Goal: Information Seeking & Learning: Find specific fact

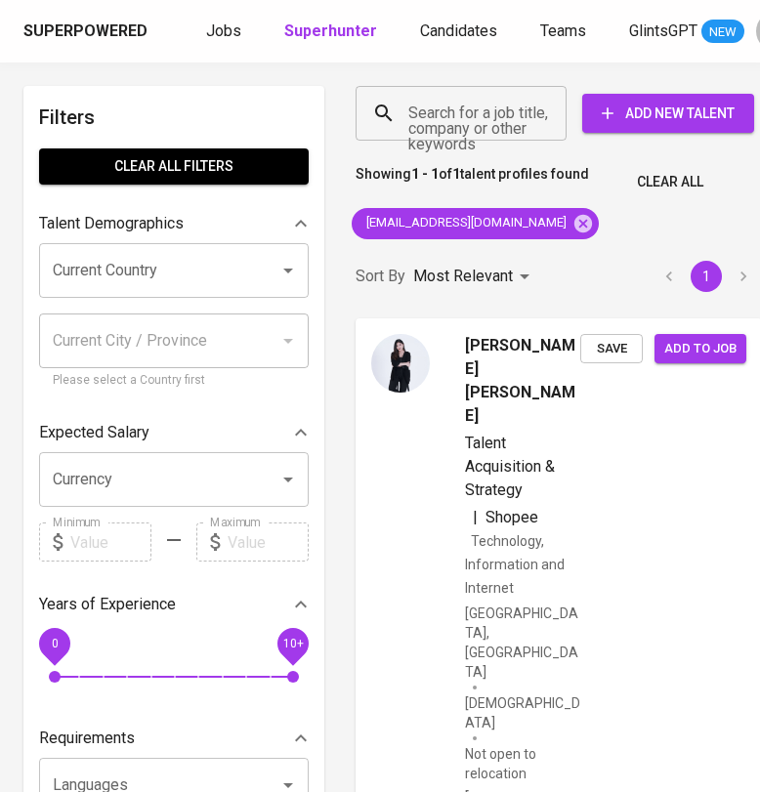
scroll to position [0, 10]
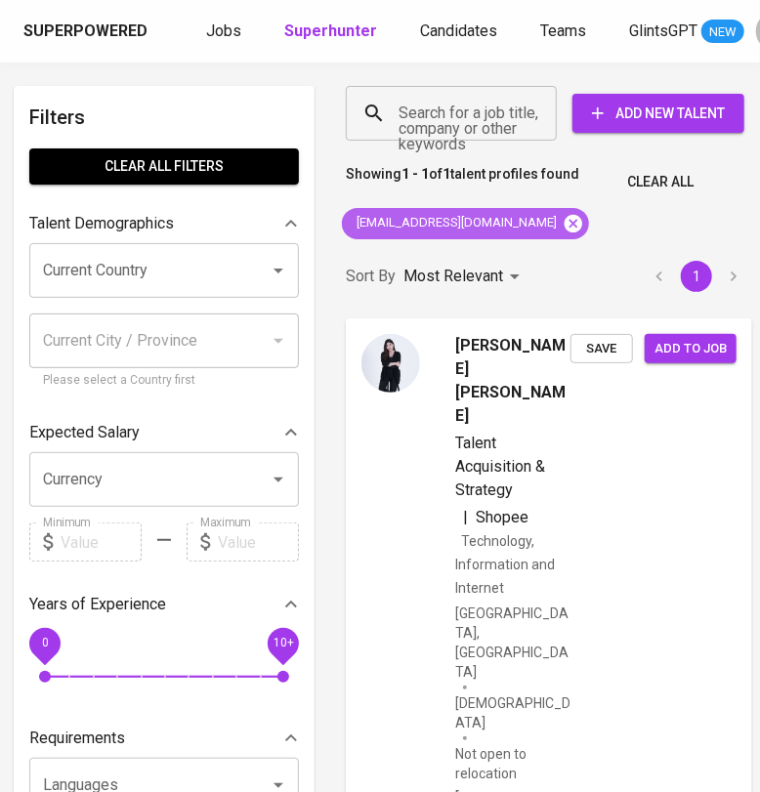
click at [564, 227] on icon at bounding box center [573, 223] width 18 height 18
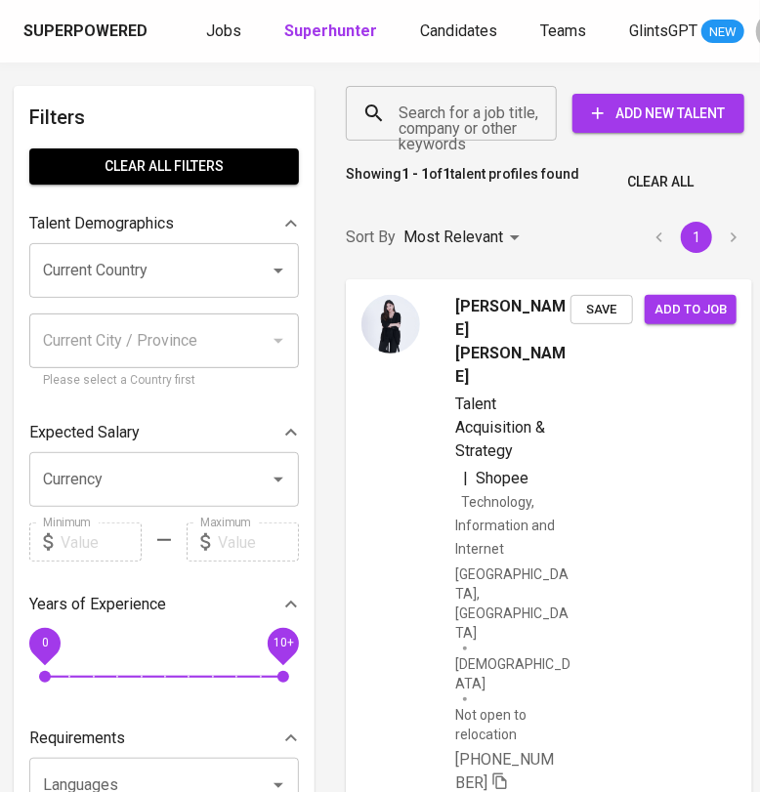
click at [453, 118] on input "Search for a job title, company or other keywords" at bounding box center [455, 113] width 125 height 37
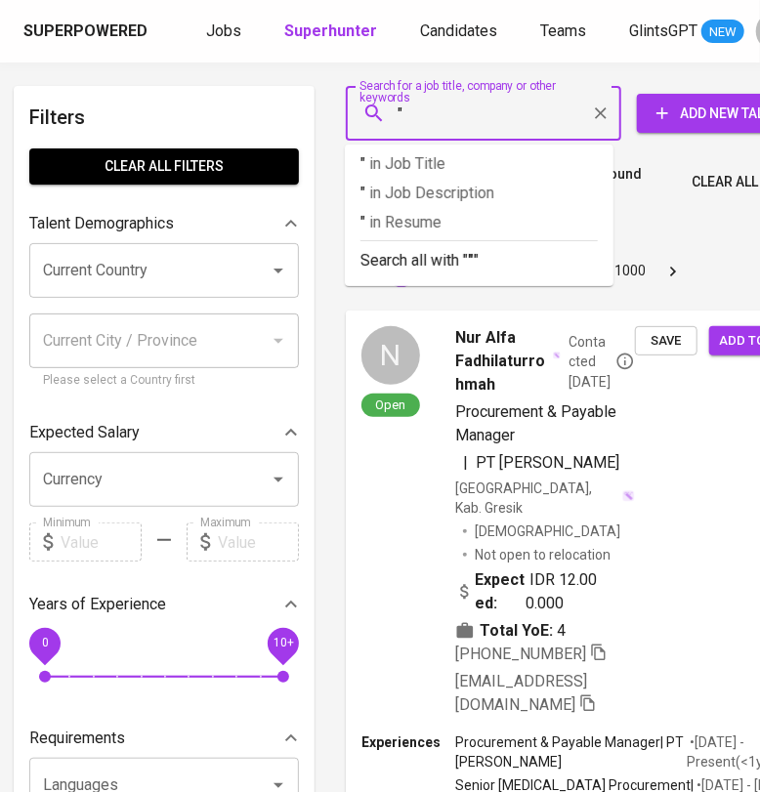
paste input "[PERSON_NAME] [PERSON_NAME]"
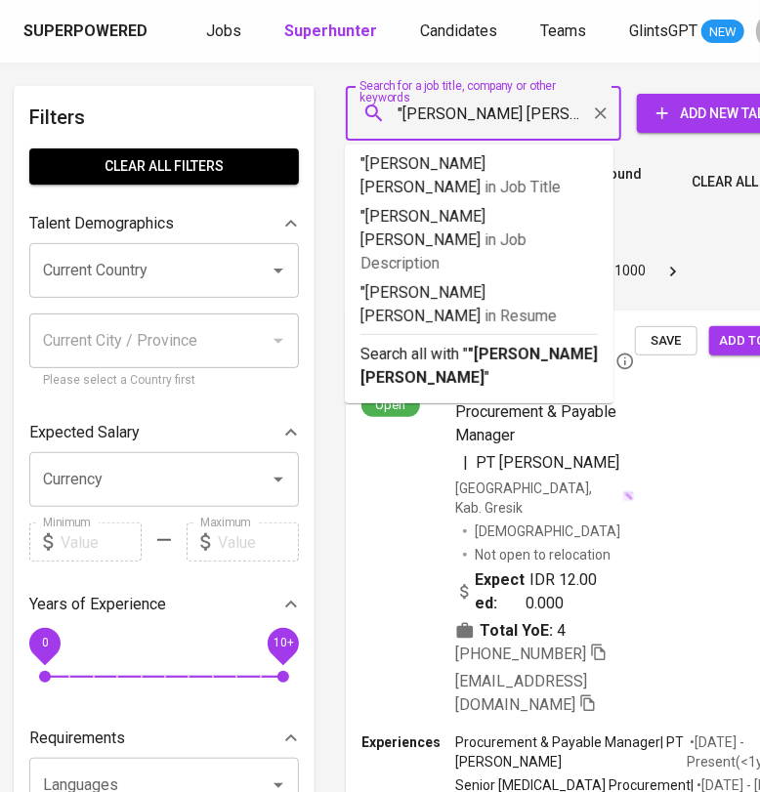
type input ""[PERSON_NAME] [PERSON_NAME]""
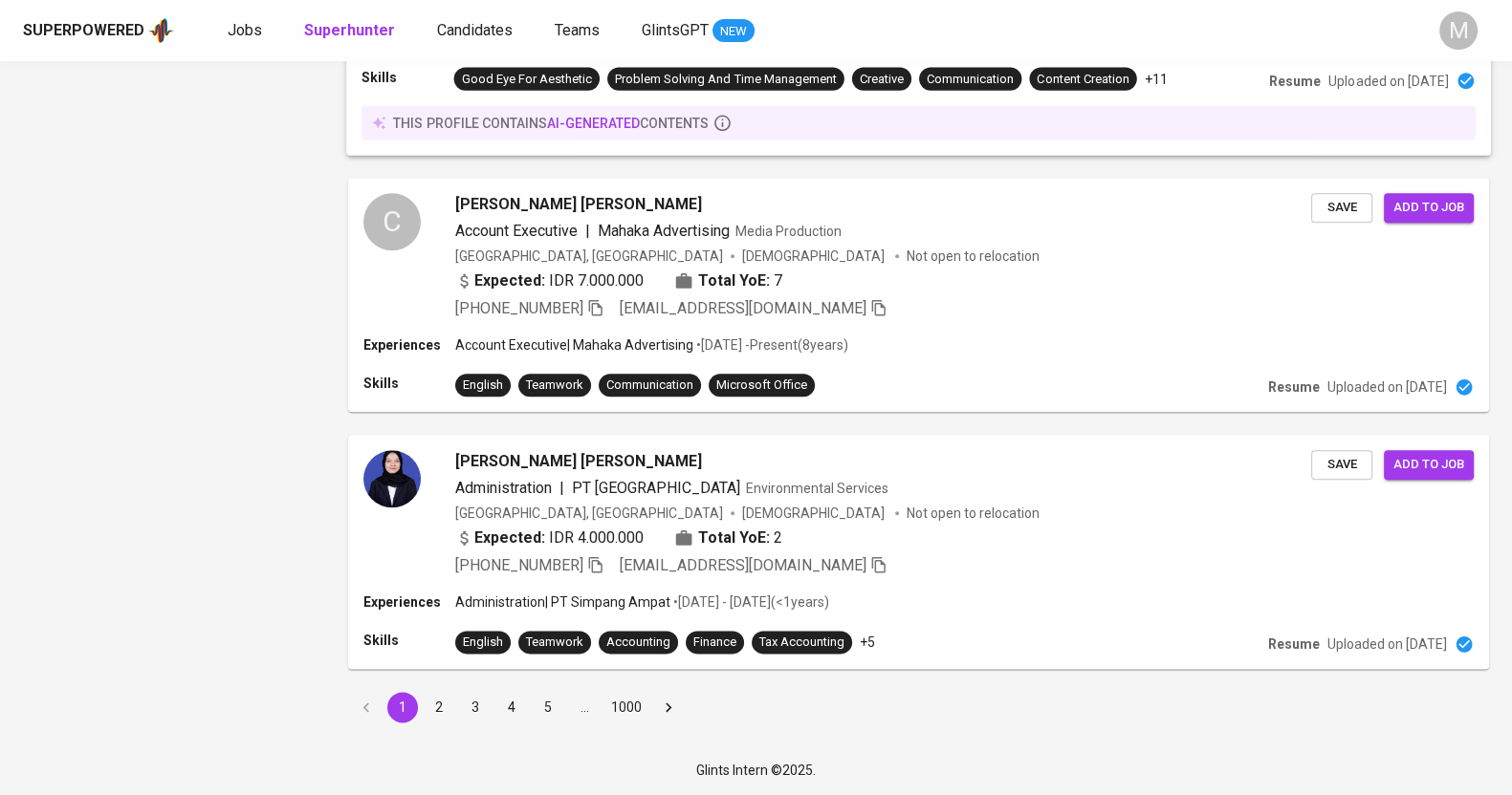
scroll to position [2777, 0]
click at [438, 703] on button "2" at bounding box center [439, 707] width 30 height 30
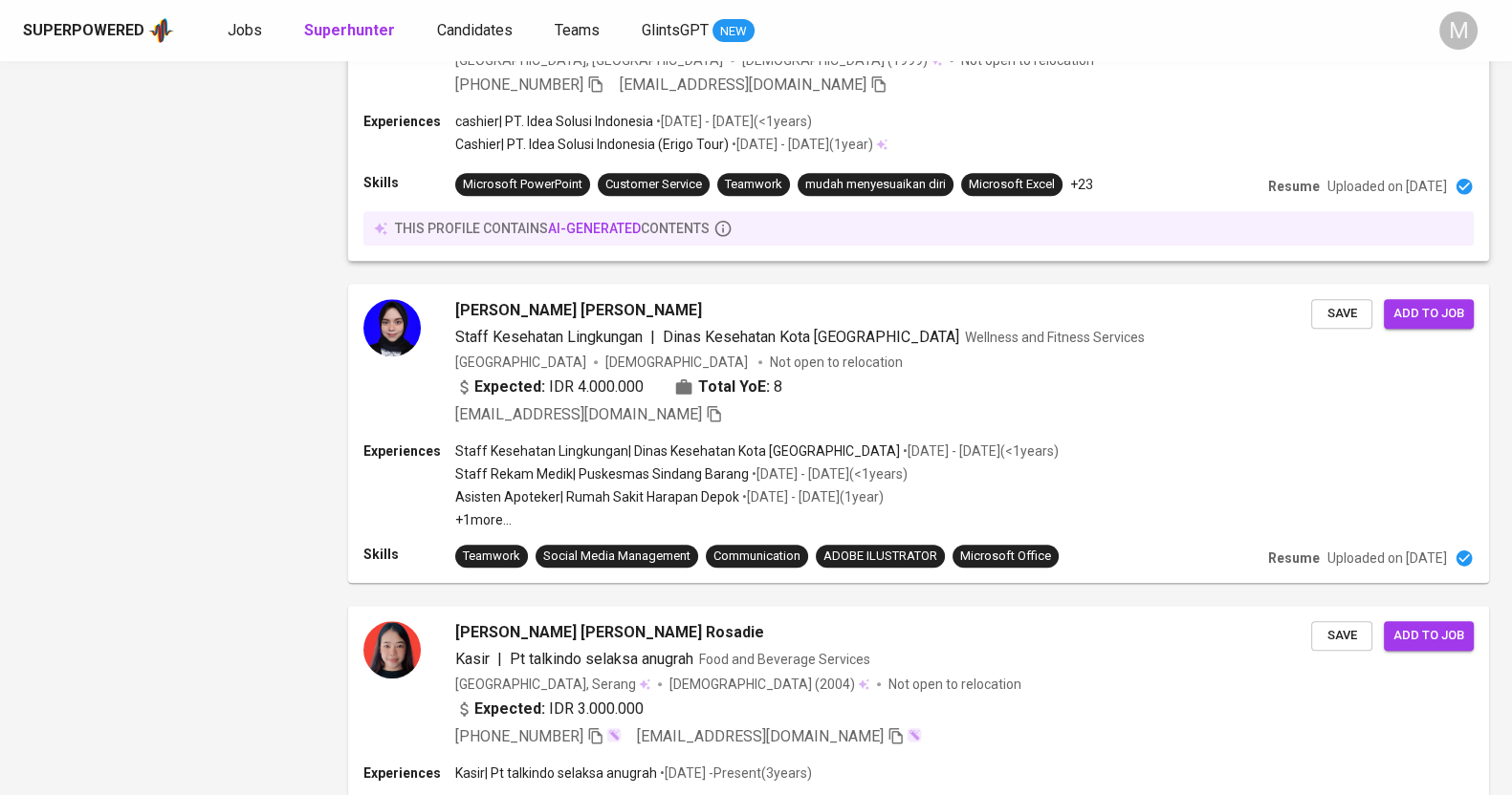
scroll to position [2552, 0]
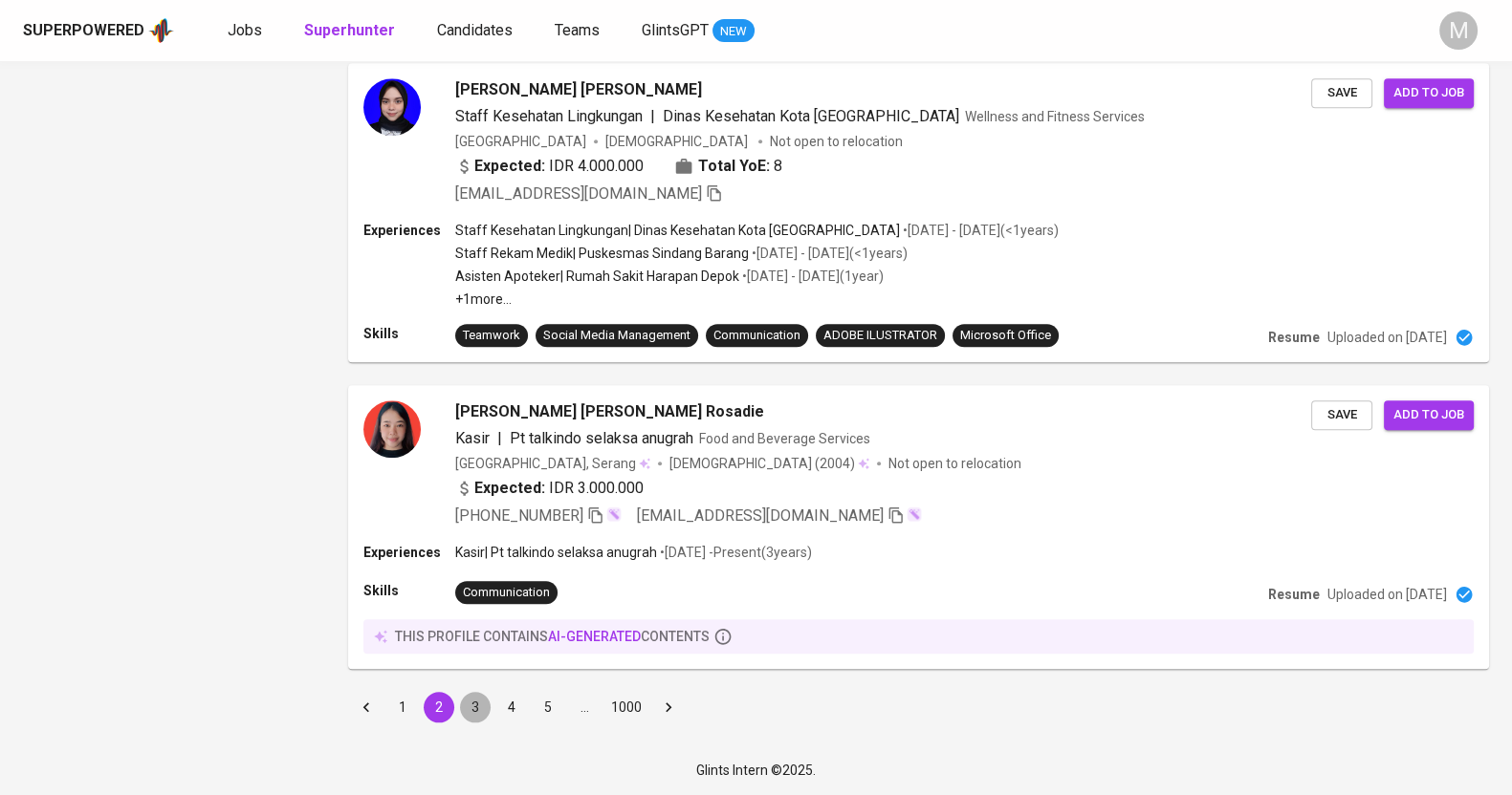
click at [479, 705] on button "3" at bounding box center [475, 707] width 30 height 30
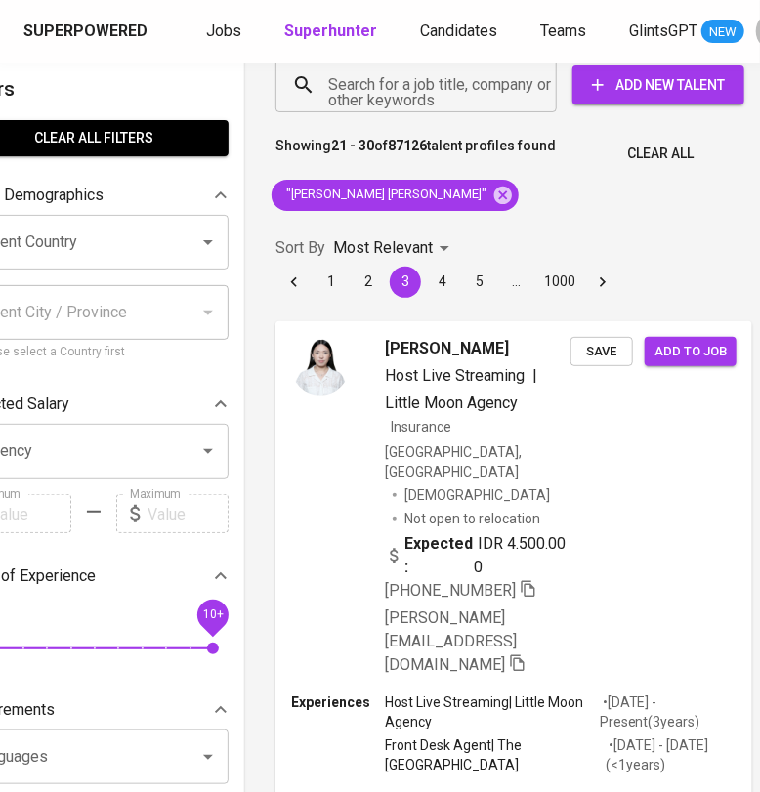
scroll to position [0, 80]
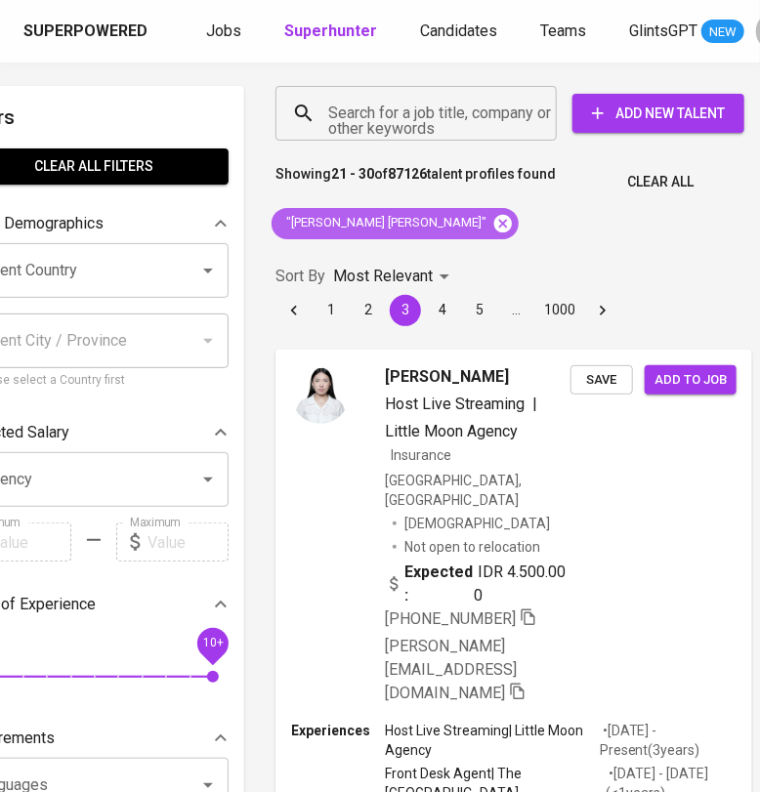
click at [494, 217] on icon at bounding box center [503, 223] width 18 height 18
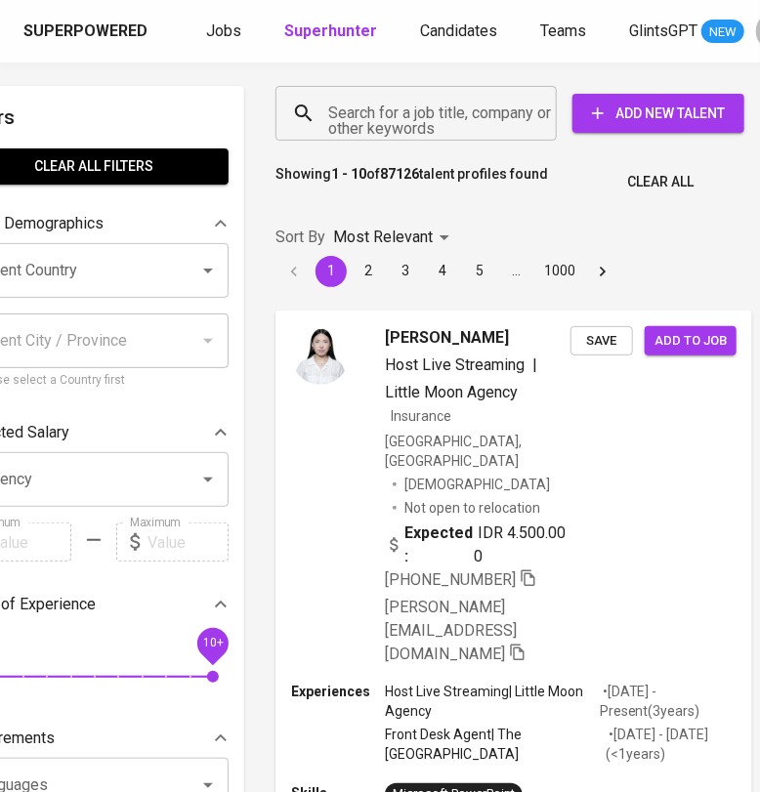
click at [394, 121] on input "Search for a job title, company or other keywords" at bounding box center [420, 113] width 195 height 37
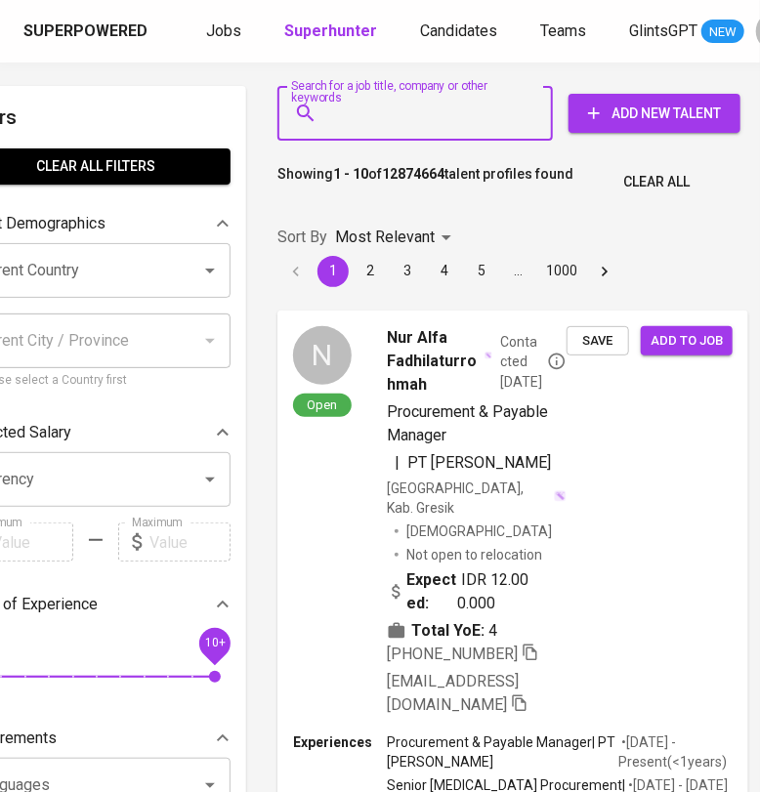
scroll to position [0, 70]
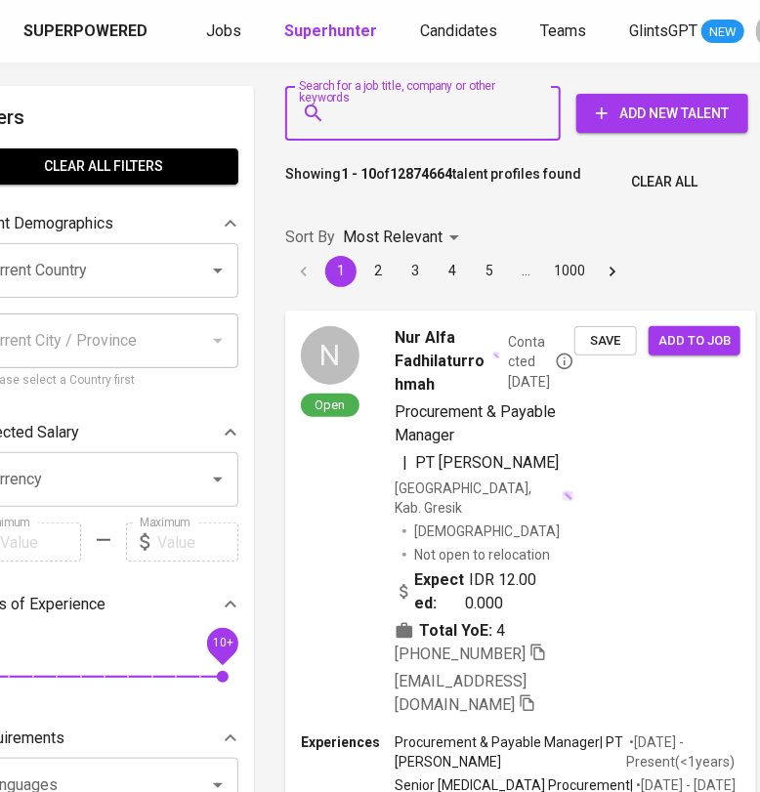
click at [430, 127] on input "Search for a job title, company or other keywords" at bounding box center [427, 113] width 189 height 37
type input """
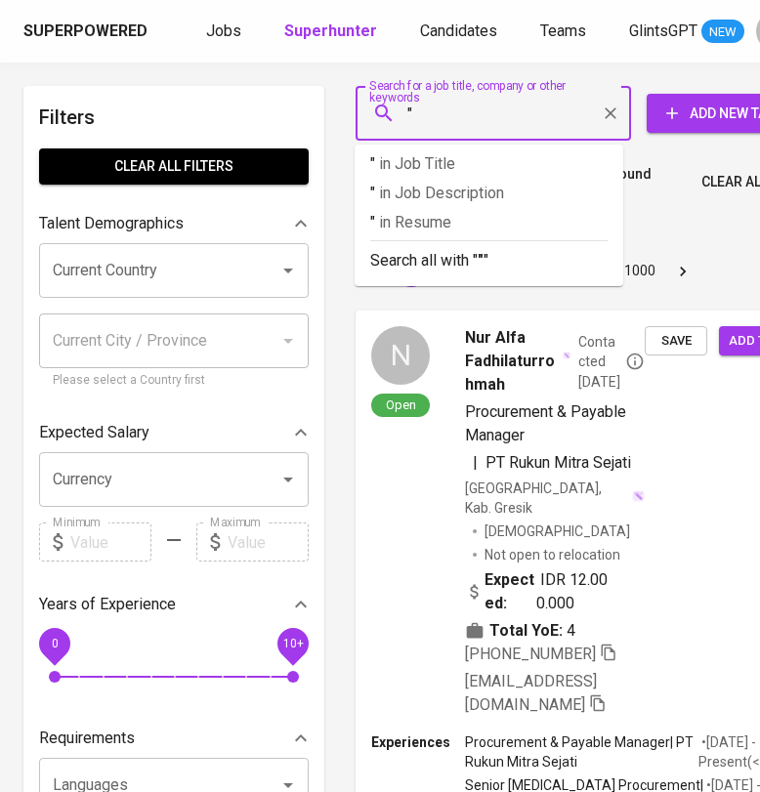
scroll to position [0, 70]
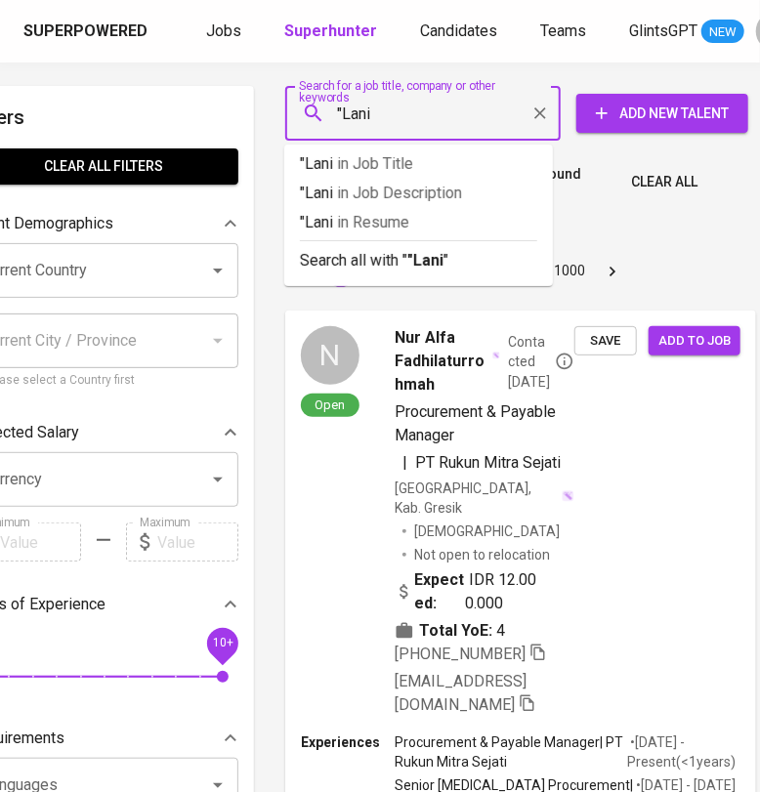
type input ""Lani""
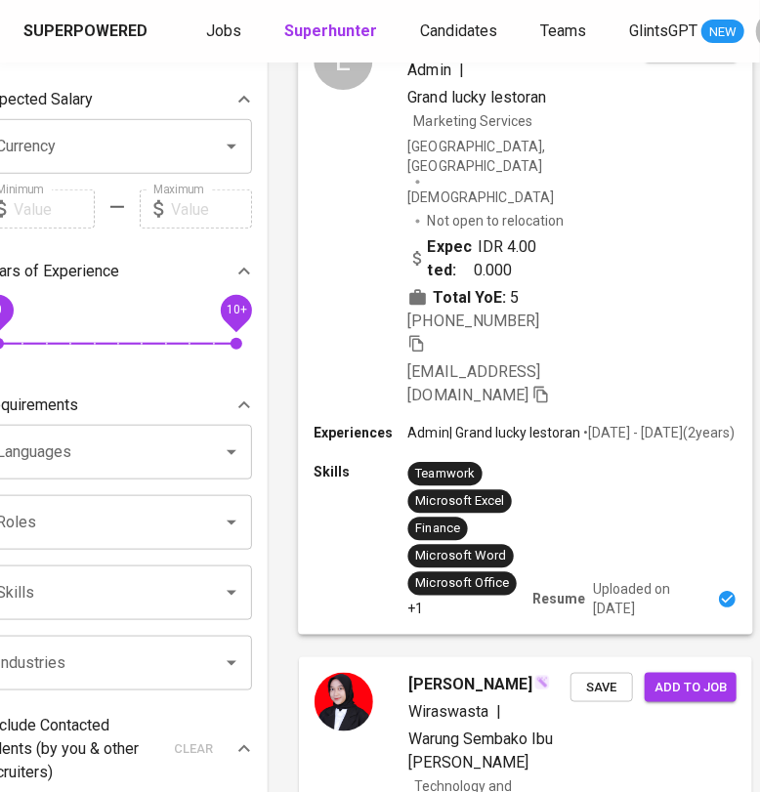
scroll to position [344, 57]
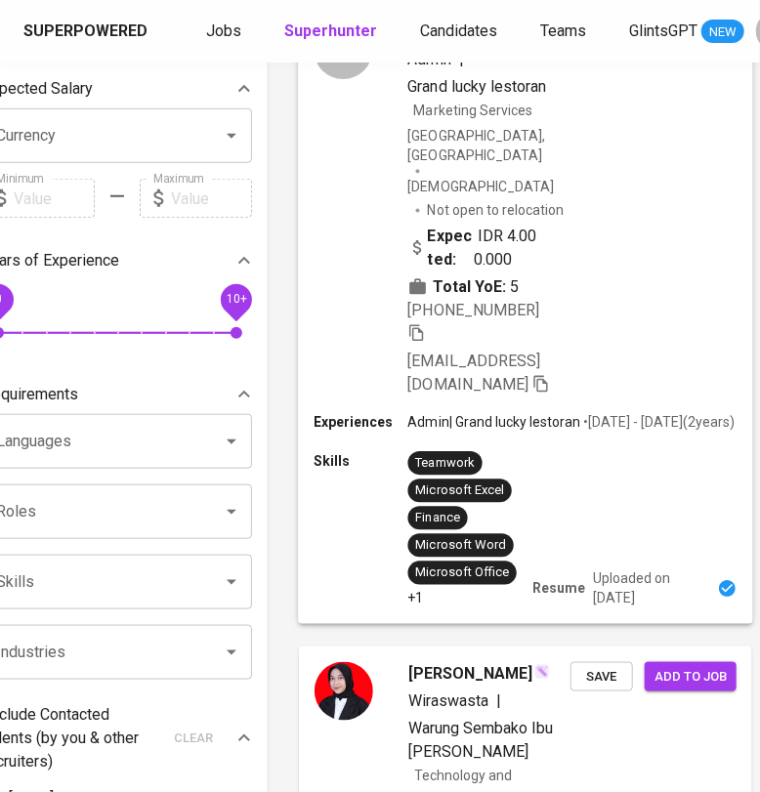
click at [592, 241] on div "L [PERSON_NAME] | Grand lucky lestoran Marketing Services [GEOGRAPHIC_DATA], [G…" at bounding box center [525, 208] width 454 height 407
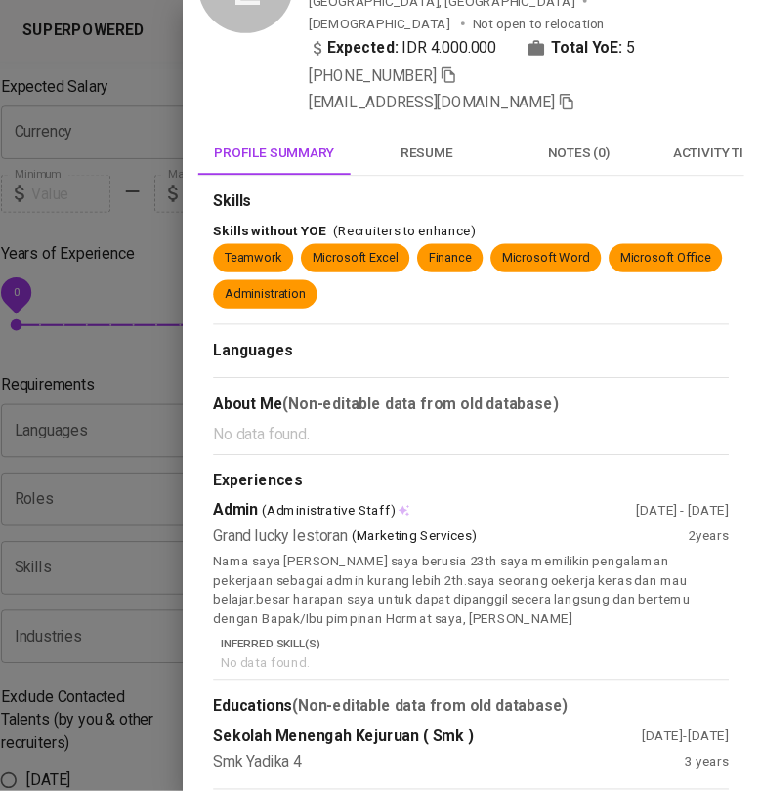
scroll to position [0, 0]
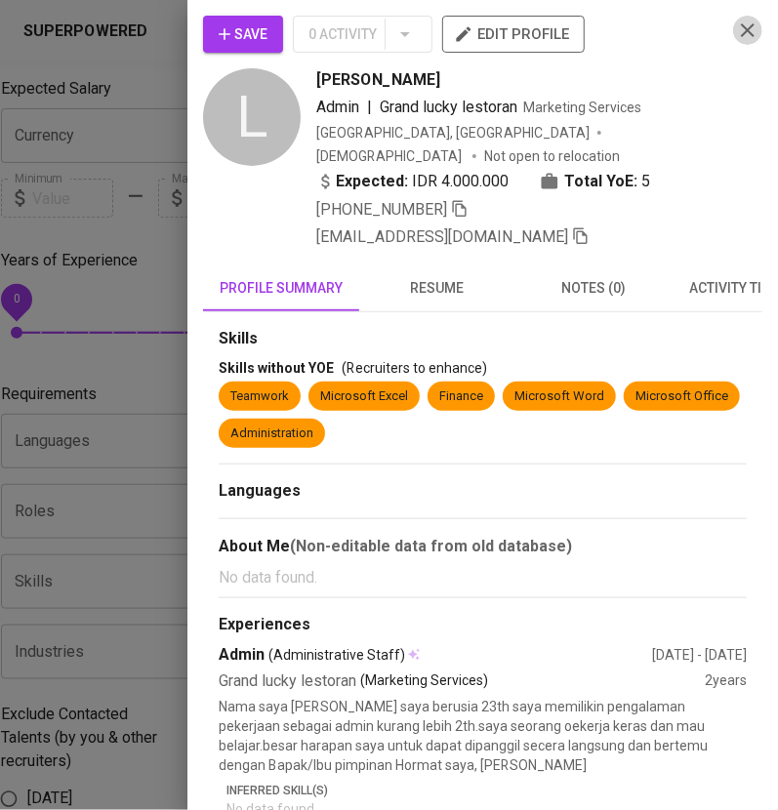
click at [736, 38] on icon "button" at bounding box center [747, 30] width 23 height 23
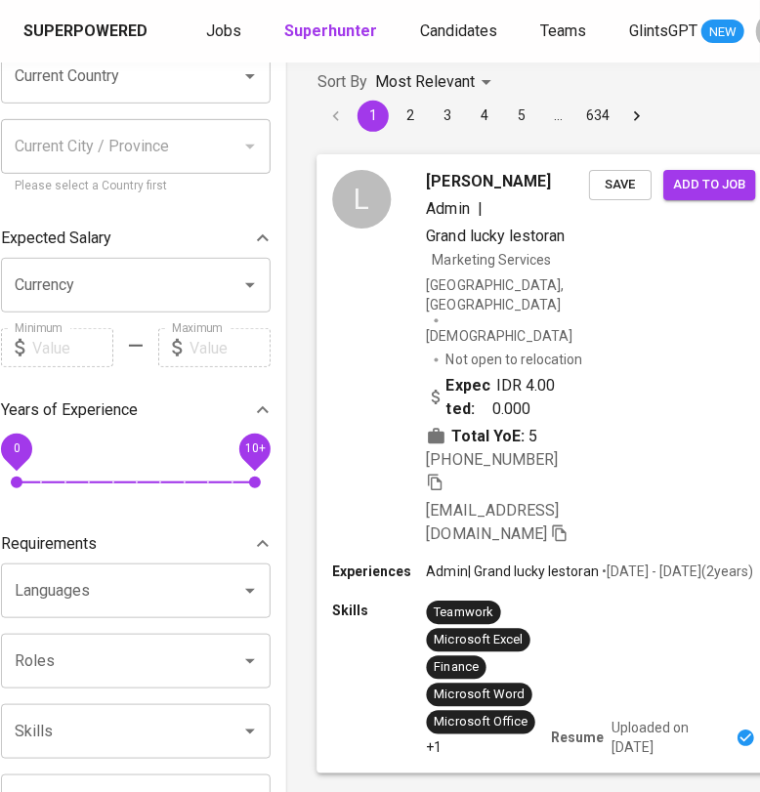
scroll to position [0, 38]
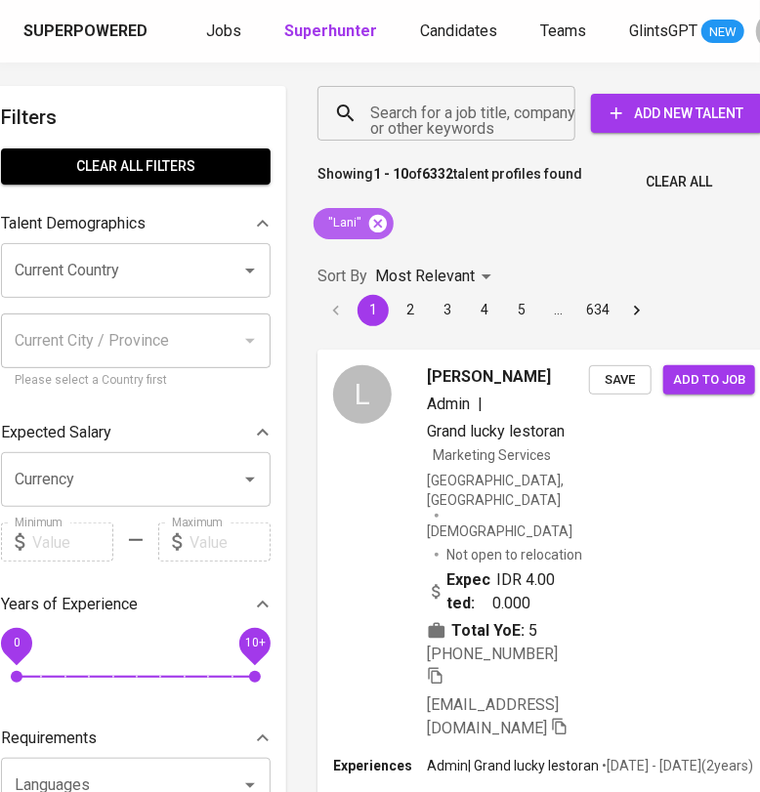
click at [382, 222] on icon at bounding box center [378, 223] width 18 height 18
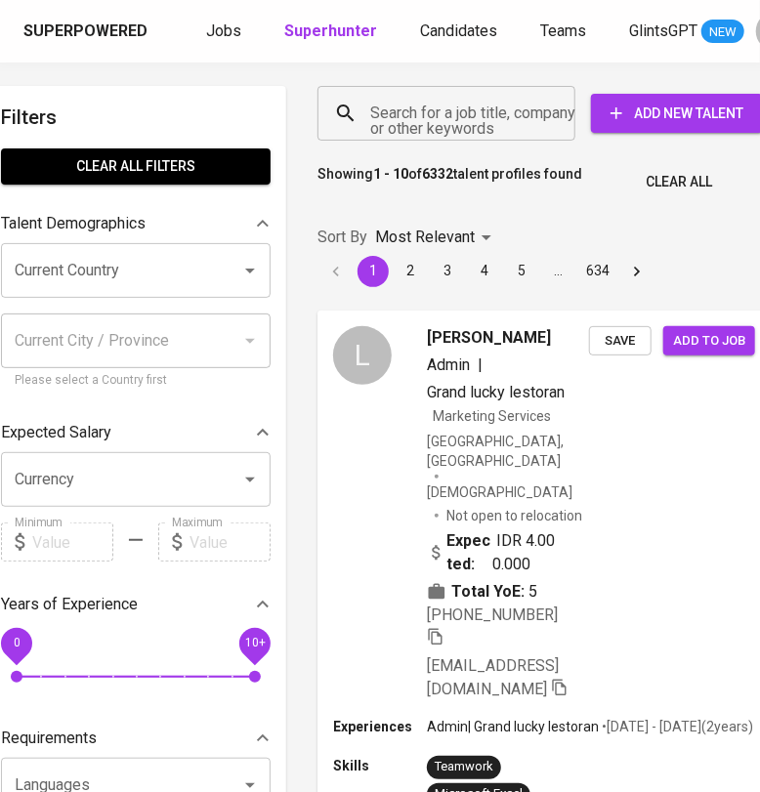
click at [424, 115] on input "Search for a job title, company or other keywords" at bounding box center [451, 113] width 172 height 37
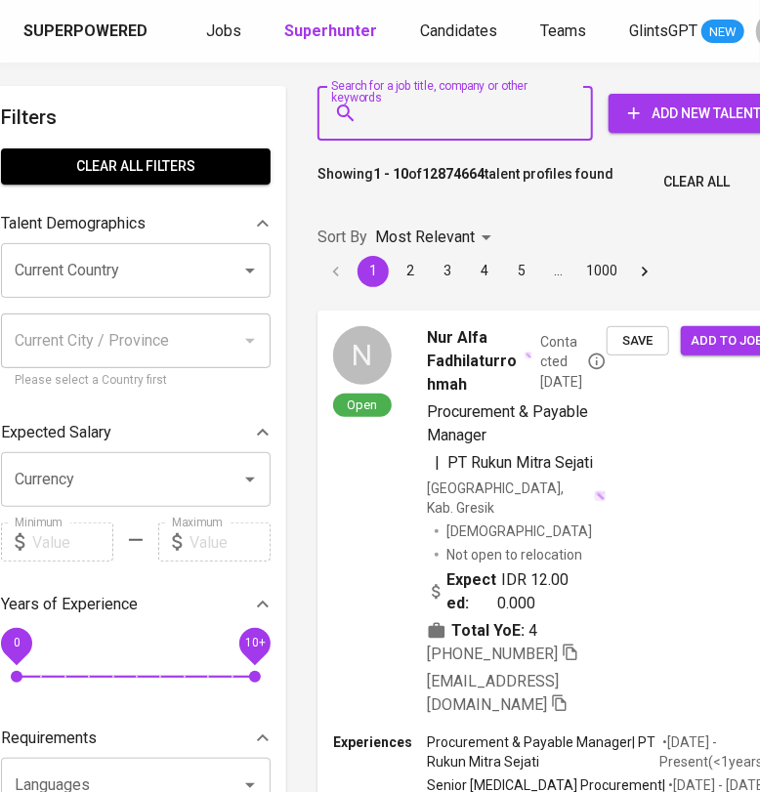
click at [424, 115] on input "Search for a job title, company or other keywords" at bounding box center [459, 113] width 189 height 37
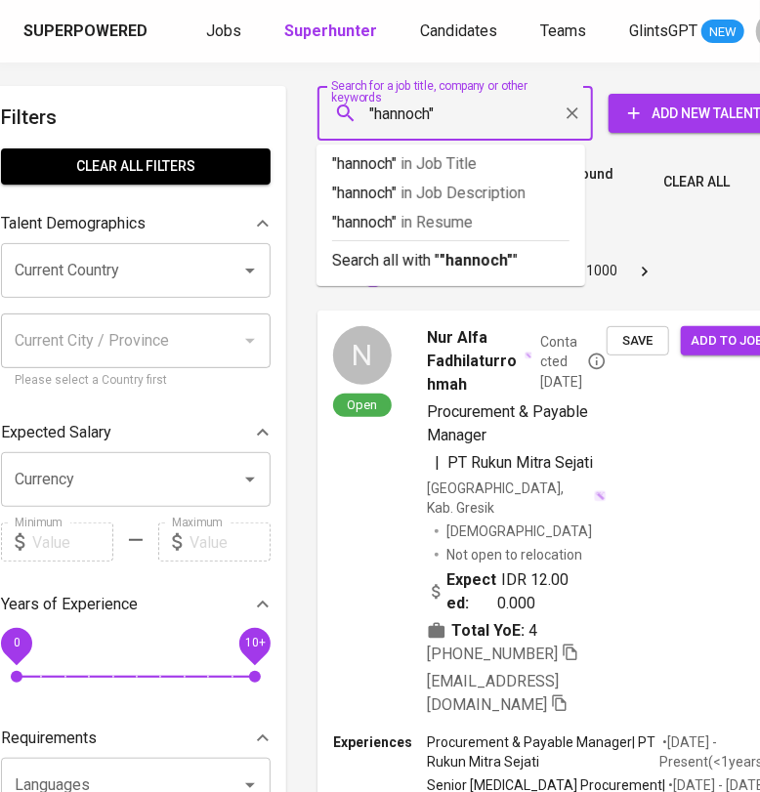
click at [434, 118] on input ""hannoch"" at bounding box center [459, 113] width 189 height 37
type input ""hannochs""
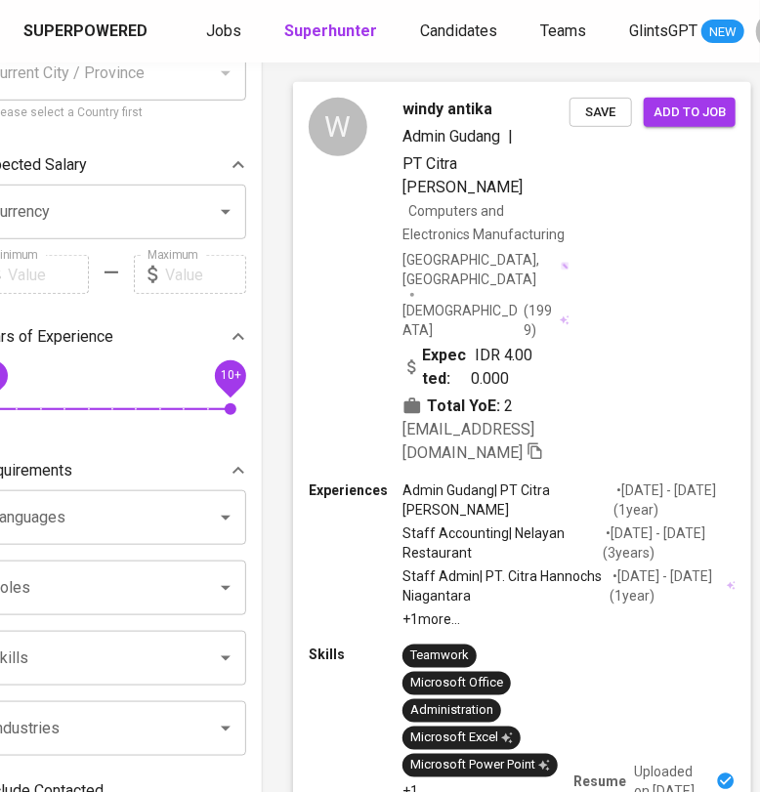
scroll to position [0, 62]
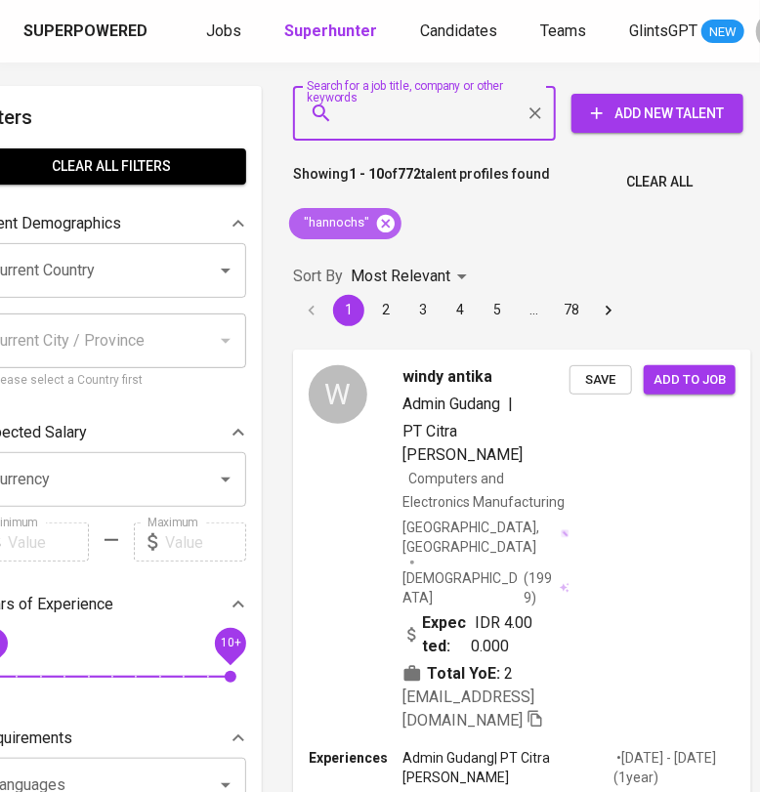
click at [381, 218] on icon at bounding box center [386, 223] width 18 height 18
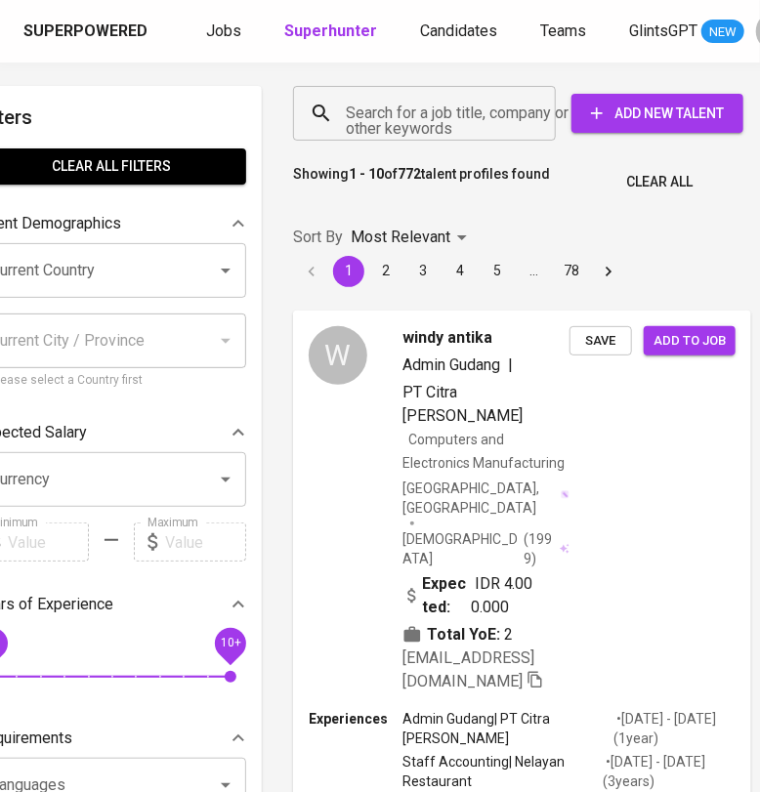
click at [396, 131] on input "Search for a job title, company or other keywords" at bounding box center [429, 113] width 177 height 37
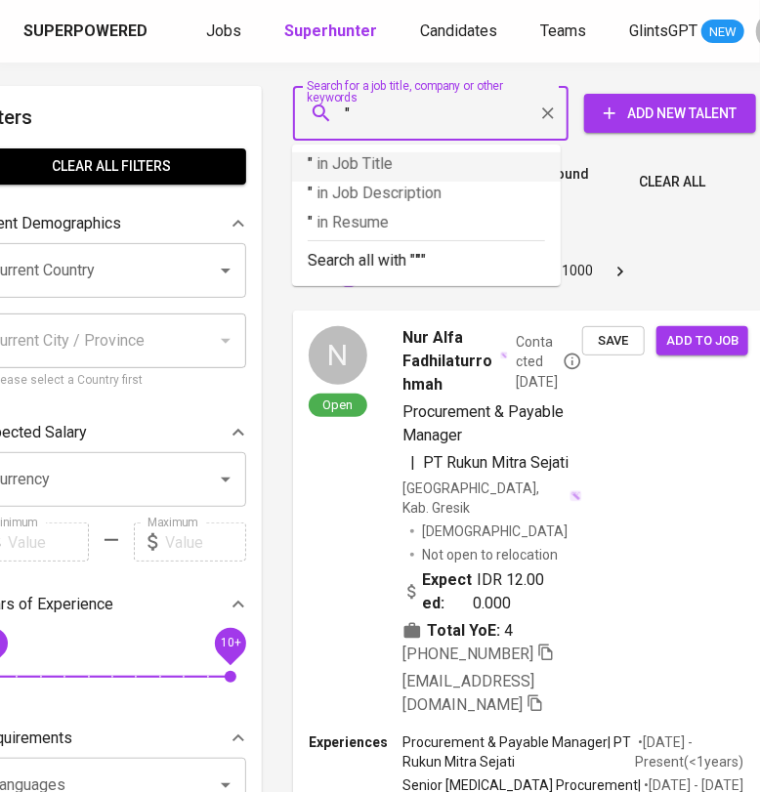
paste input "Artindo [PERSON_NAME]"
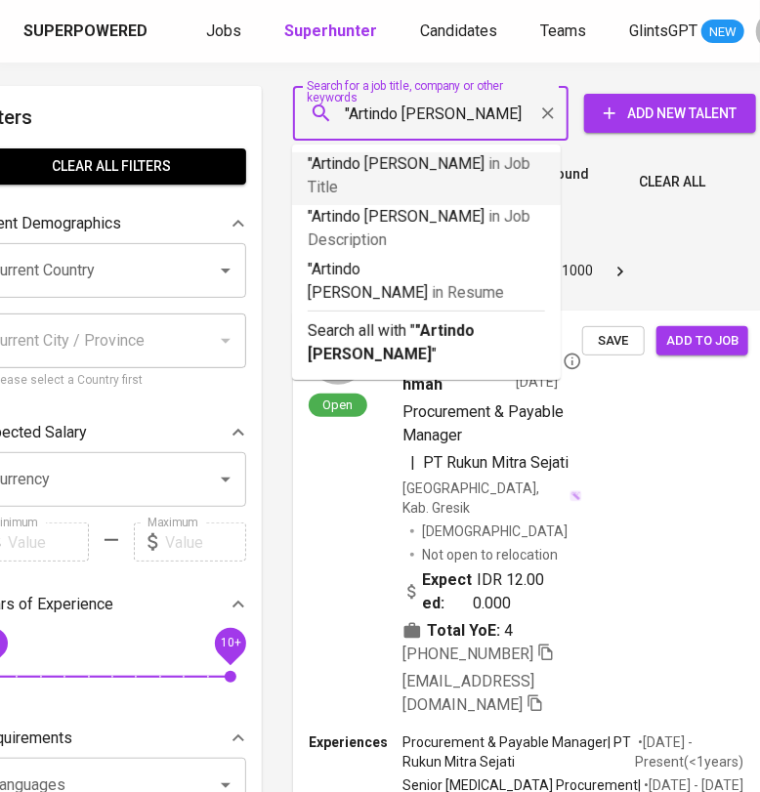
type input ""Artindo [PERSON_NAME]""
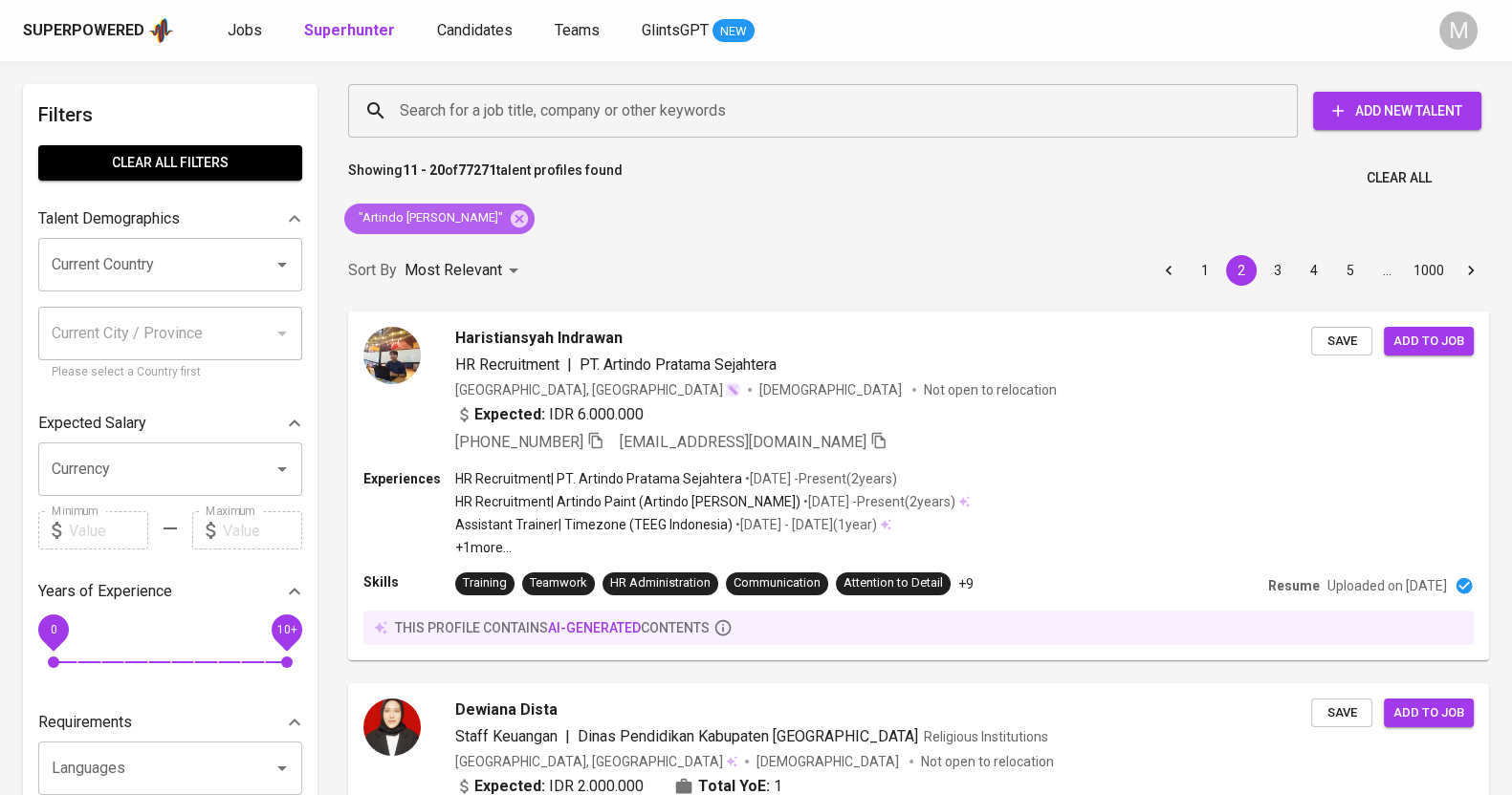
click at [476, 221] on span ""Artindo Pratama Sejahtera"" at bounding box center [429, 218] width 170 height 19
click at [568, 114] on input "Search for a job title, company or other keywords" at bounding box center [827, 111] width 866 height 36
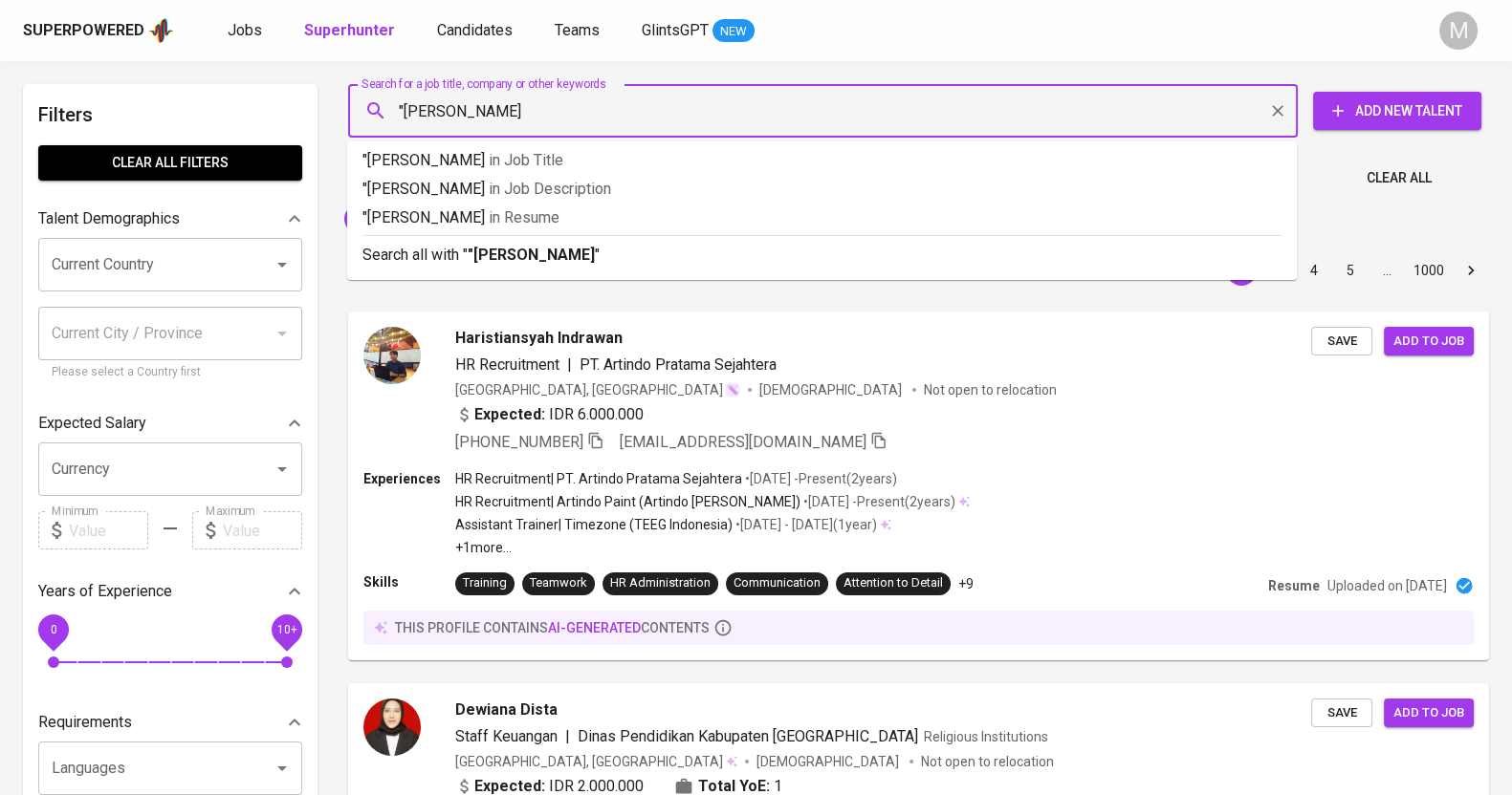
type input ""Lani""
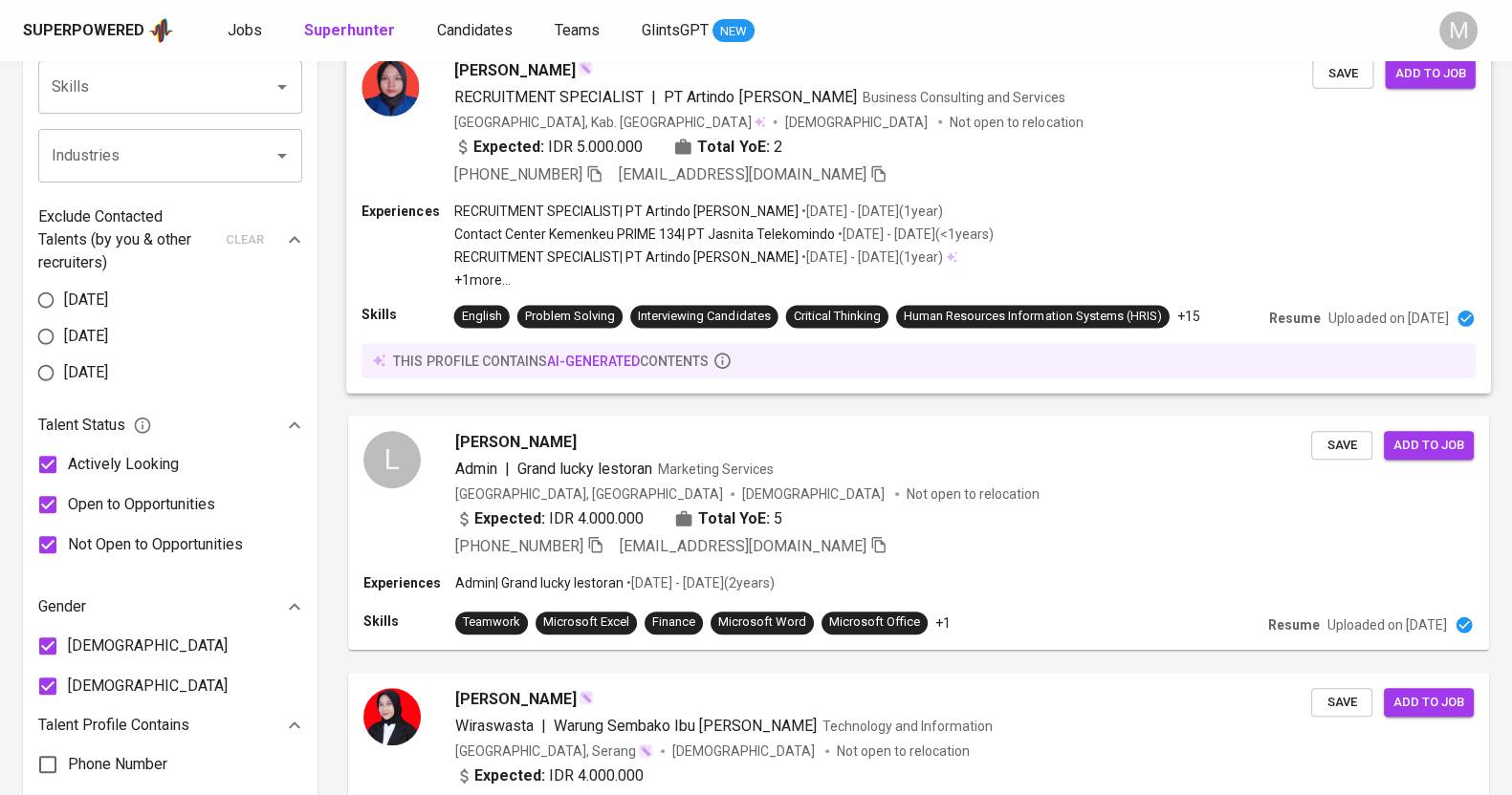
scroll to position [835, 0]
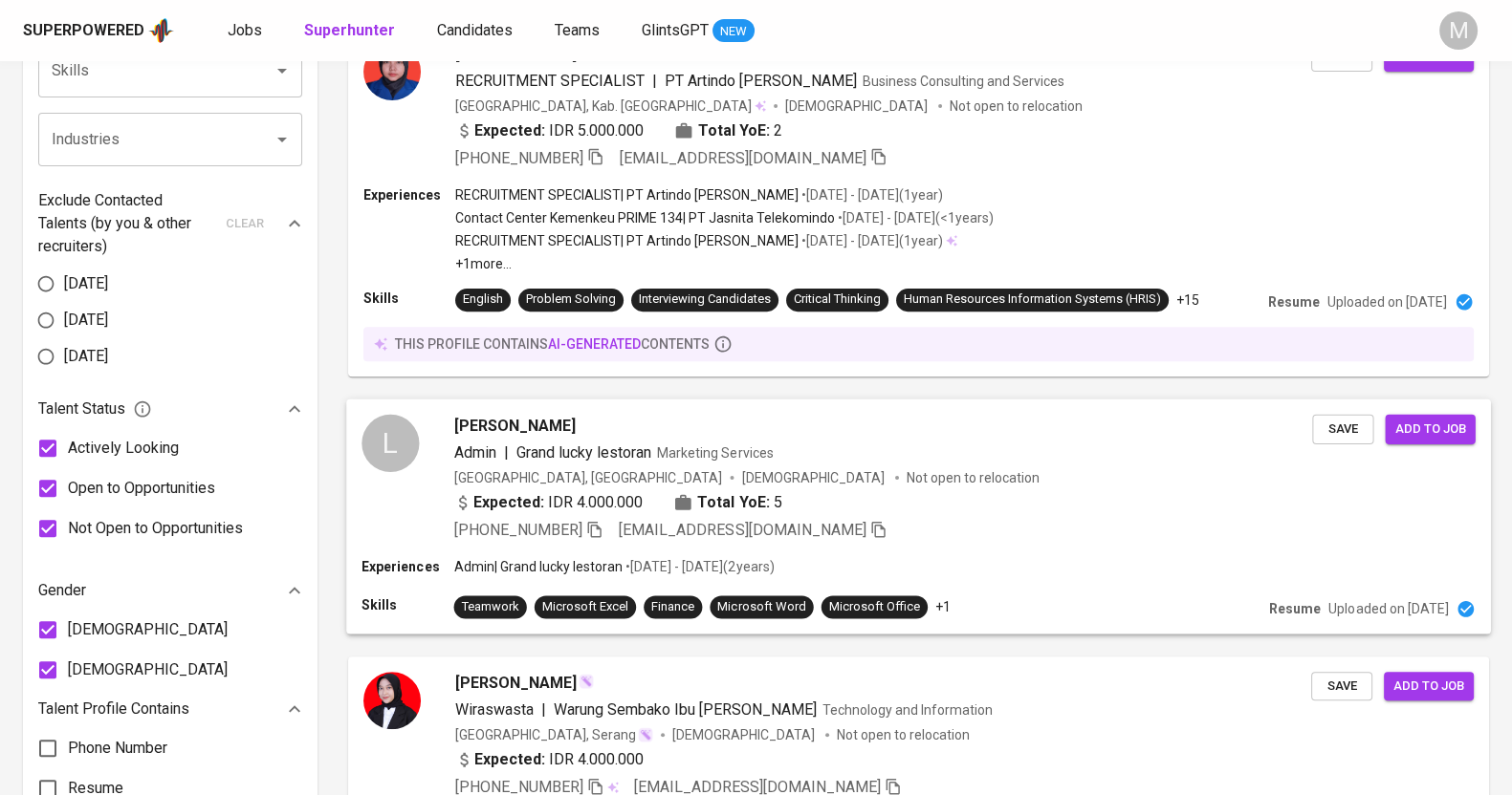
click at [956, 531] on div "+62 877-2691-4146 lusilani88@gmail.com" at bounding box center [883, 530] width 859 height 23
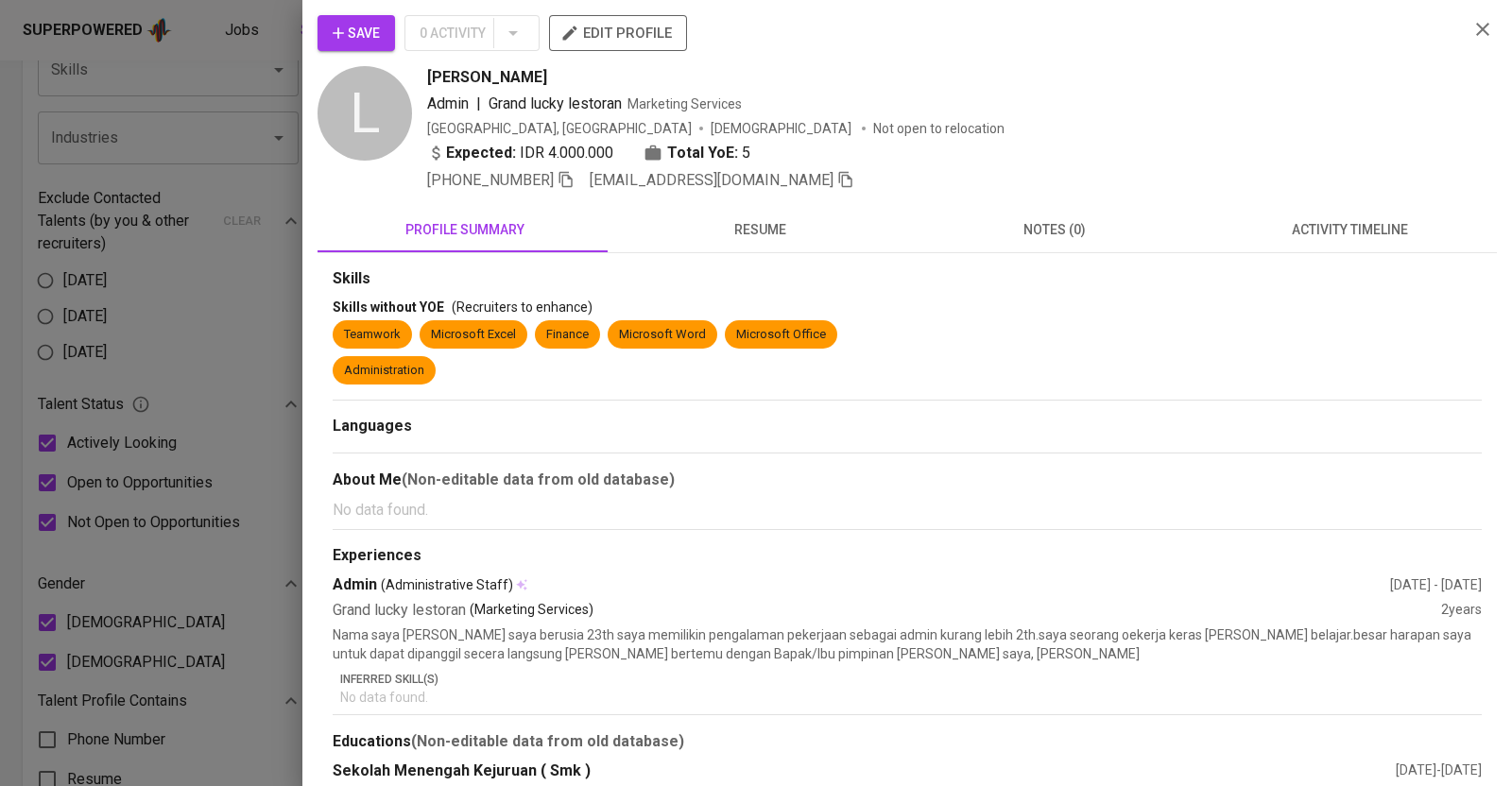
click at [728, 244] on button "resume" at bounding box center [760, 229] width 295 height 45
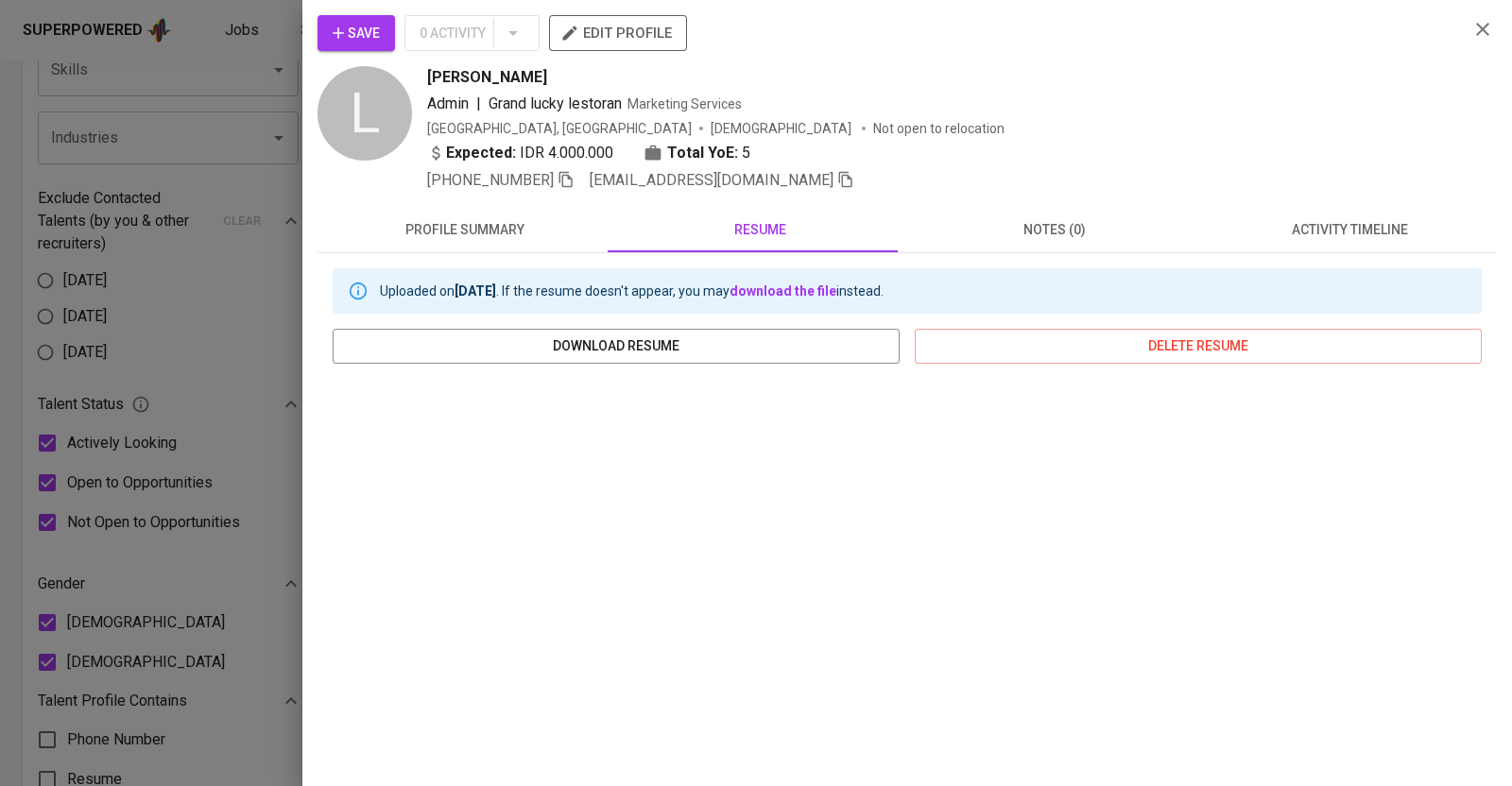
click at [1481, 22] on div "Save 0 Activity edit profile L Lusi Lani Admin | Grand lucky lestoran Marketing…" at bounding box center [907, 393] width 1210 height 786
click at [1471, 22] on icon "button" at bounding box center [1482, 29] width 22 height 22
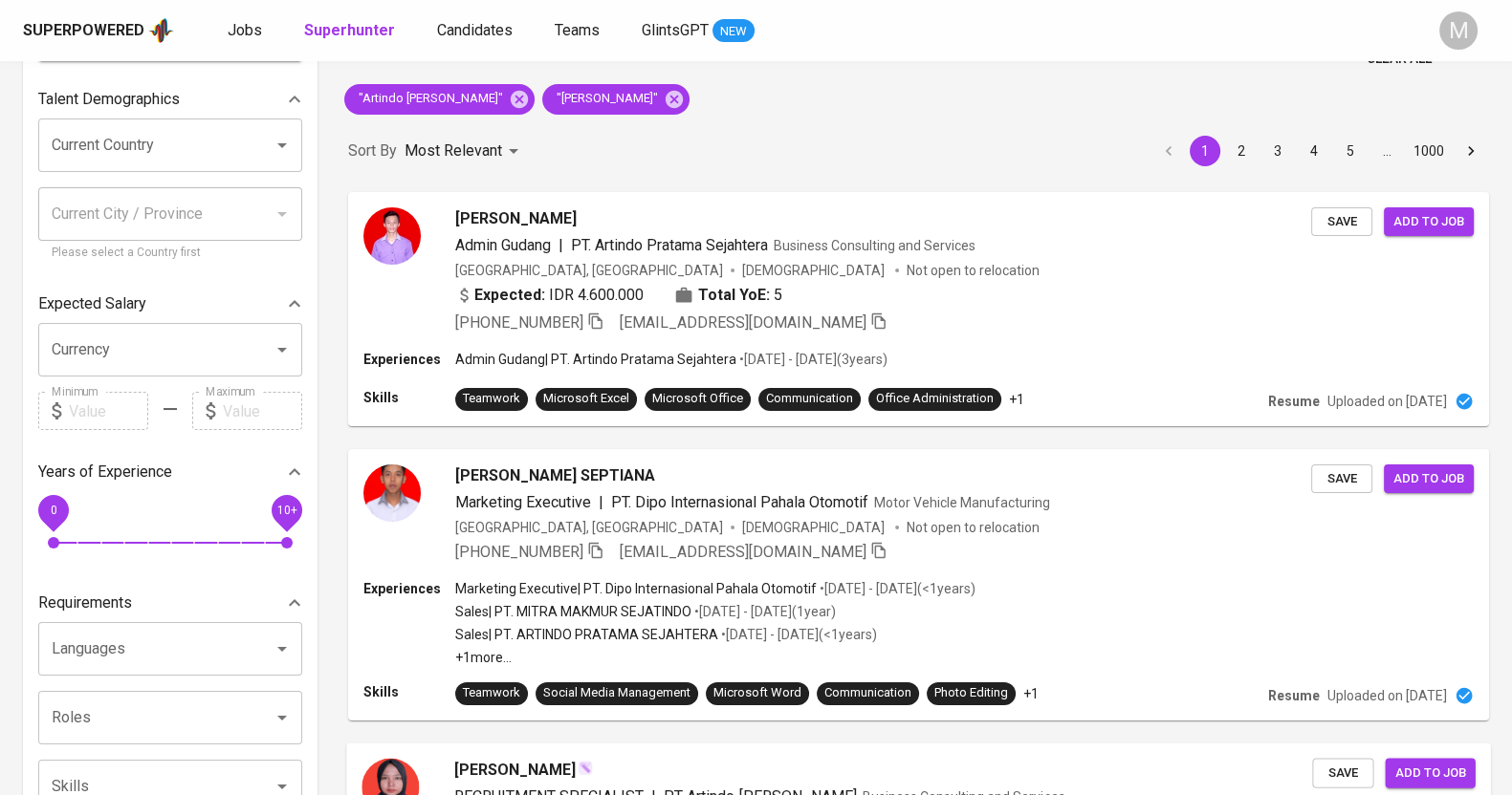
scroll to position [0, 0]
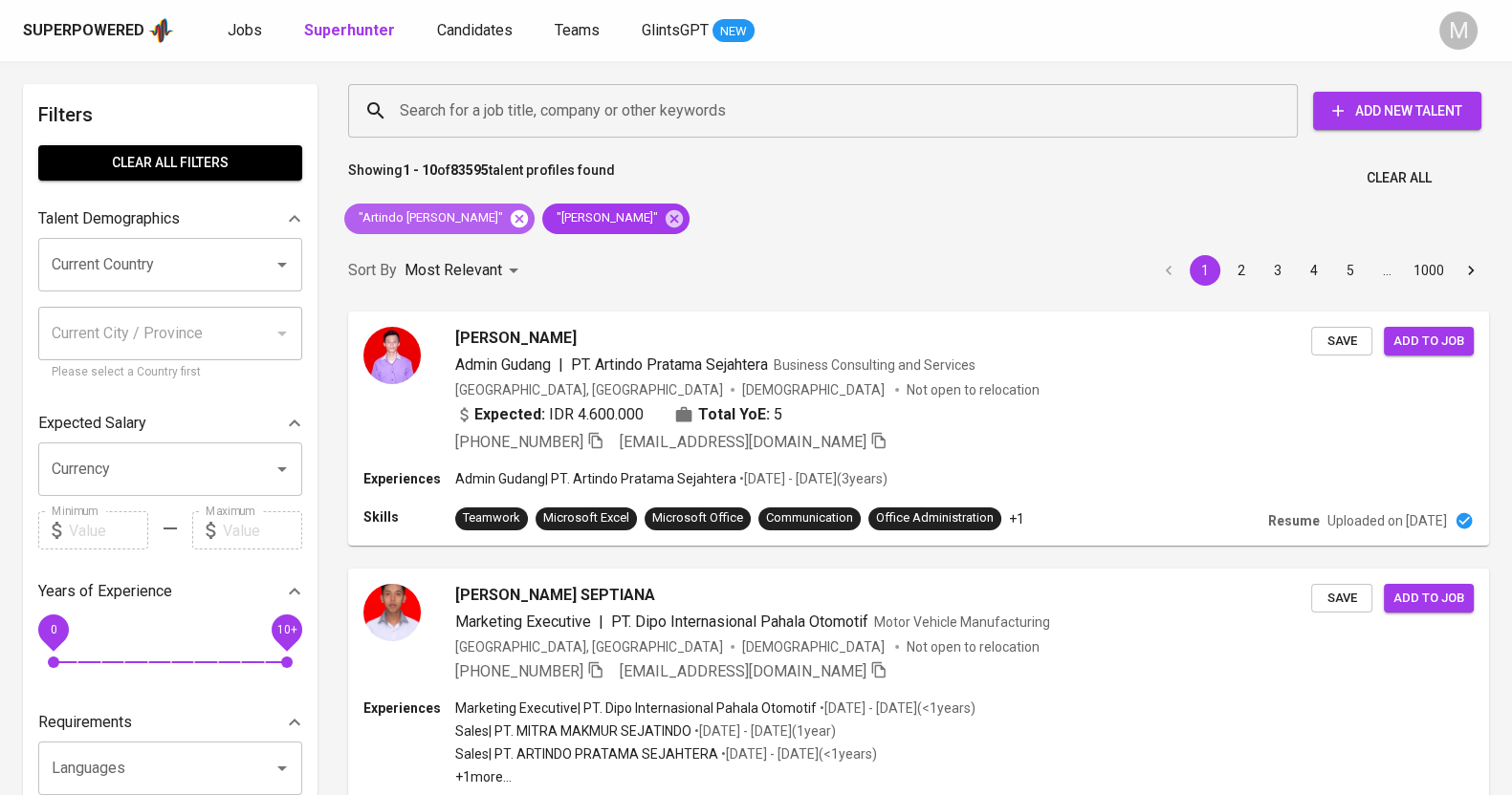
click at [526, 214] on icon at bounding box center [519, 218] width 18 height 18
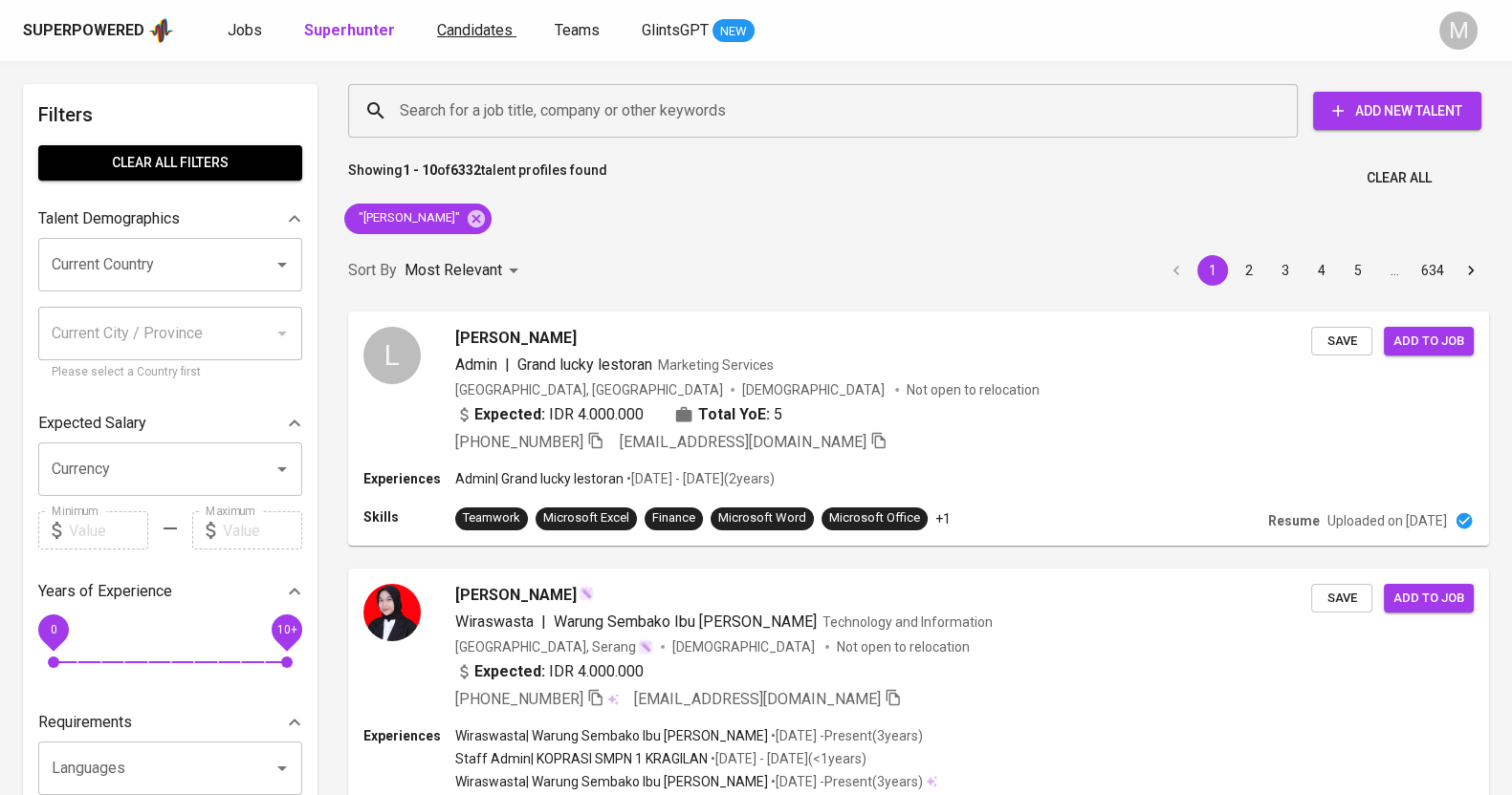
click at [471, 28] on span "Candidates" at bounding box center [474, 29] width 75 height 19
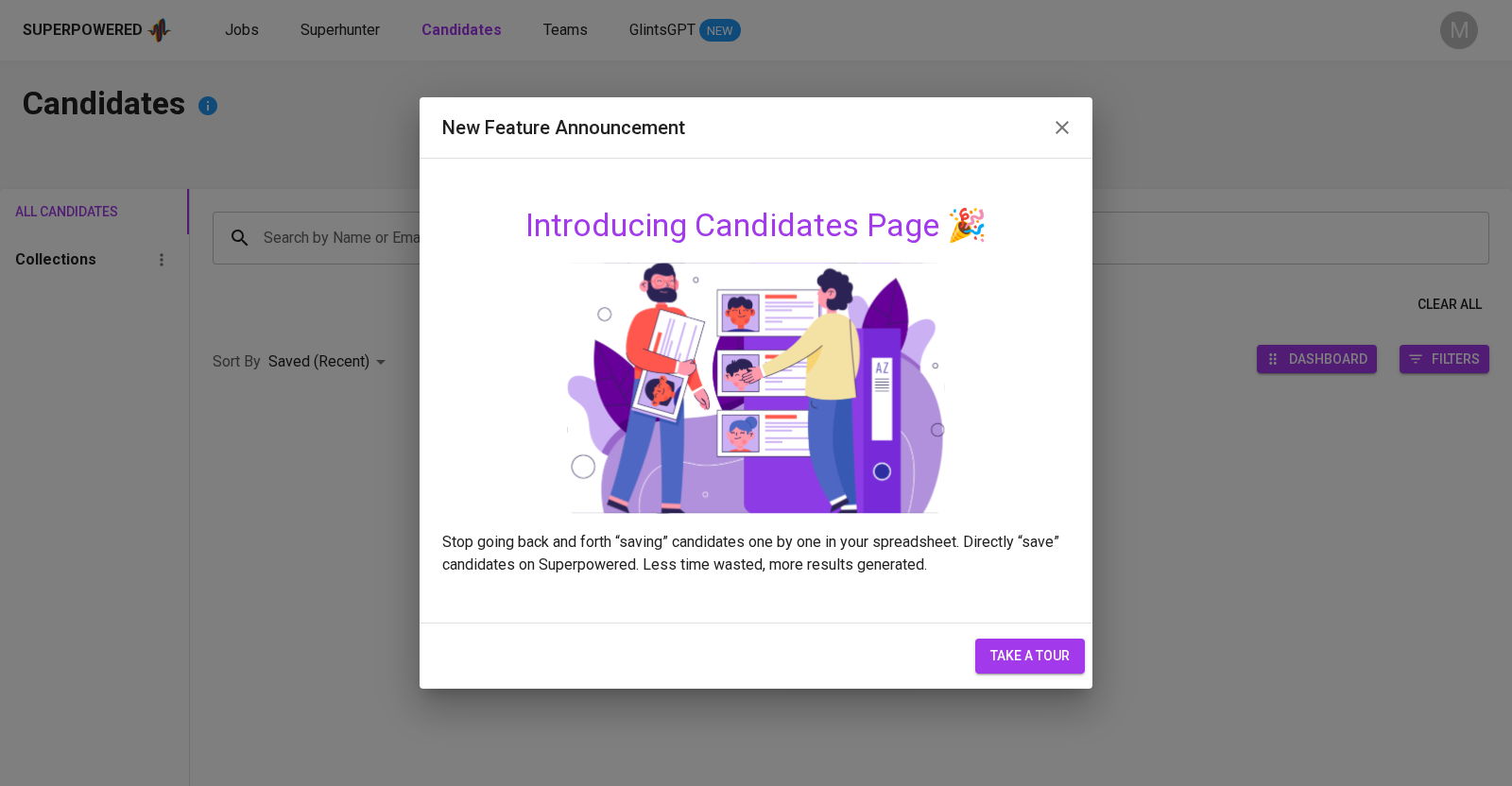
click at [1013, 652] on span "take a tour" at bounding box center [1030, 656] width 79 height 23
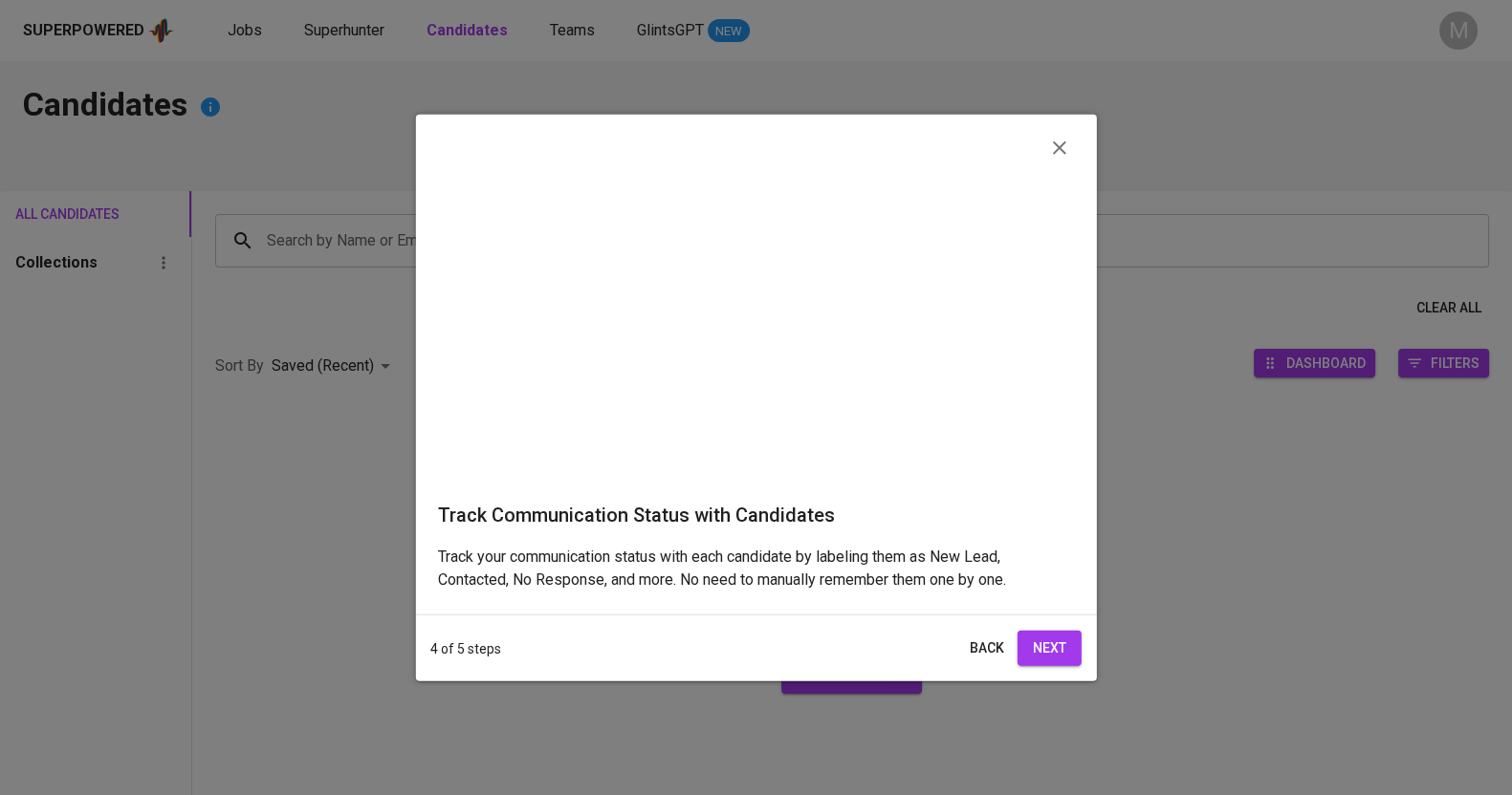
click at [1063, 666] on button "Next" at bounding box center [1049, 648] width 64 height 35
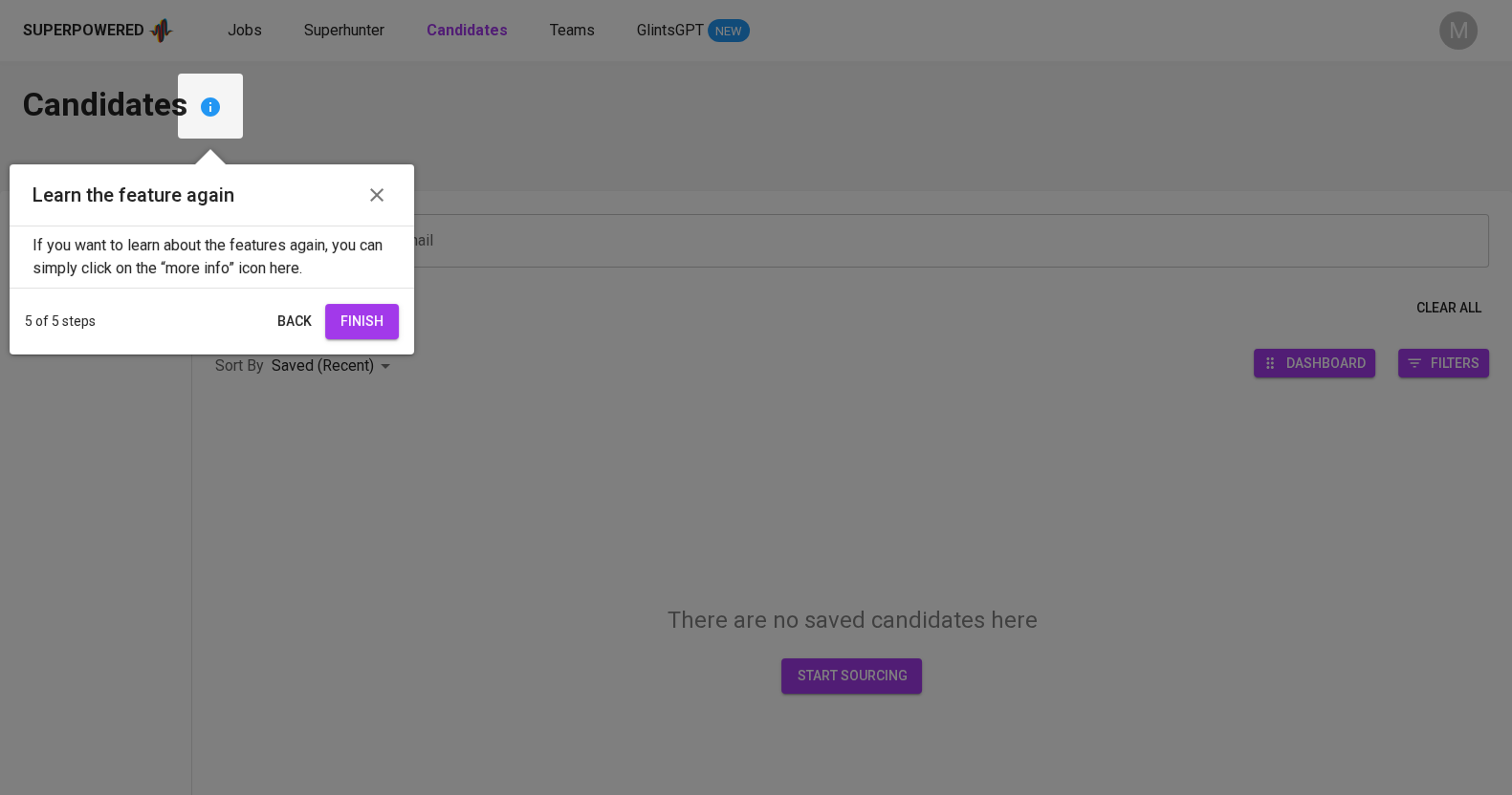
scroll to position [5, 0]
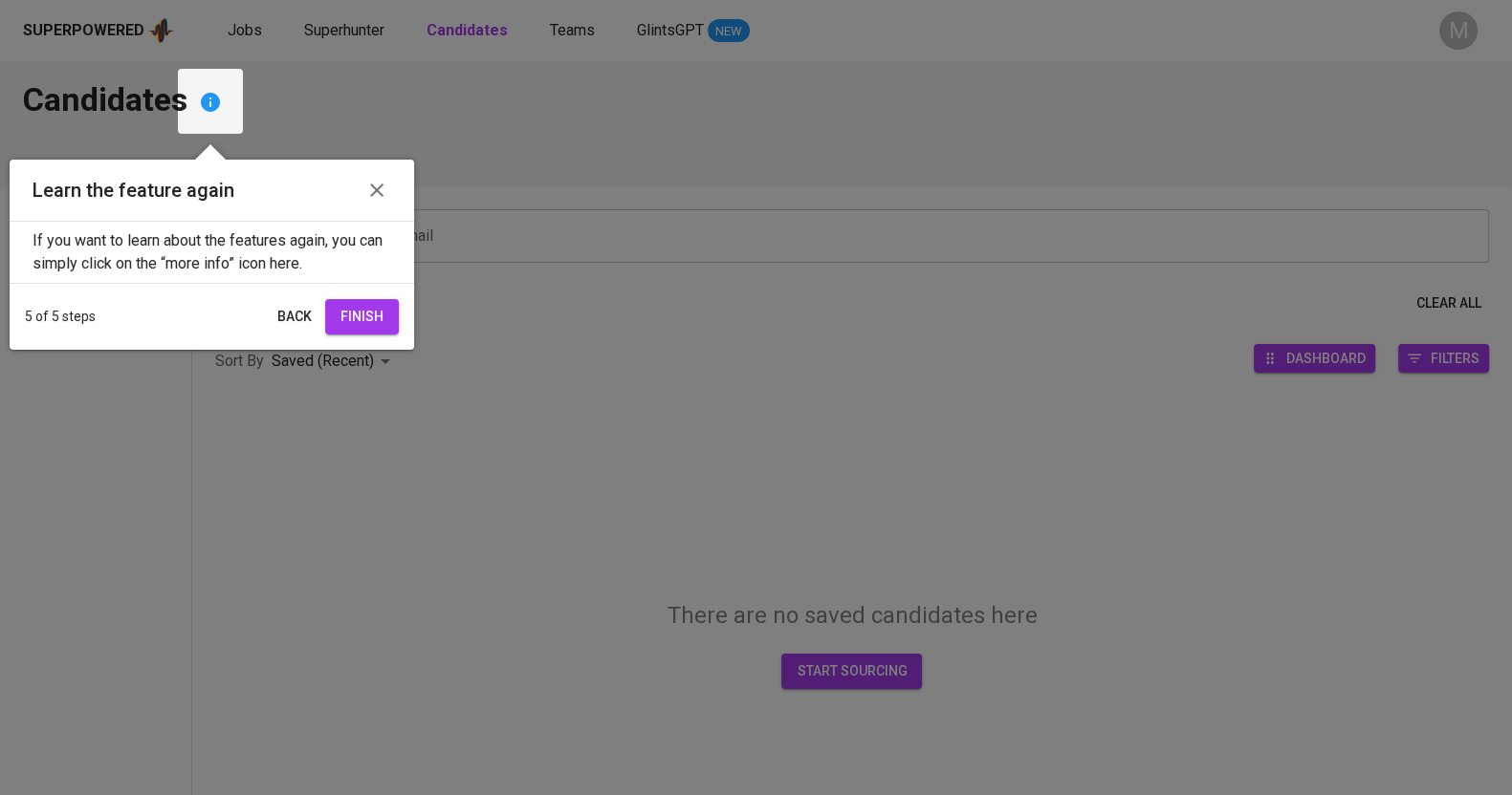
click at [360, 303] on button "Finish" at bounding box center [361, 317] width 73 height 35
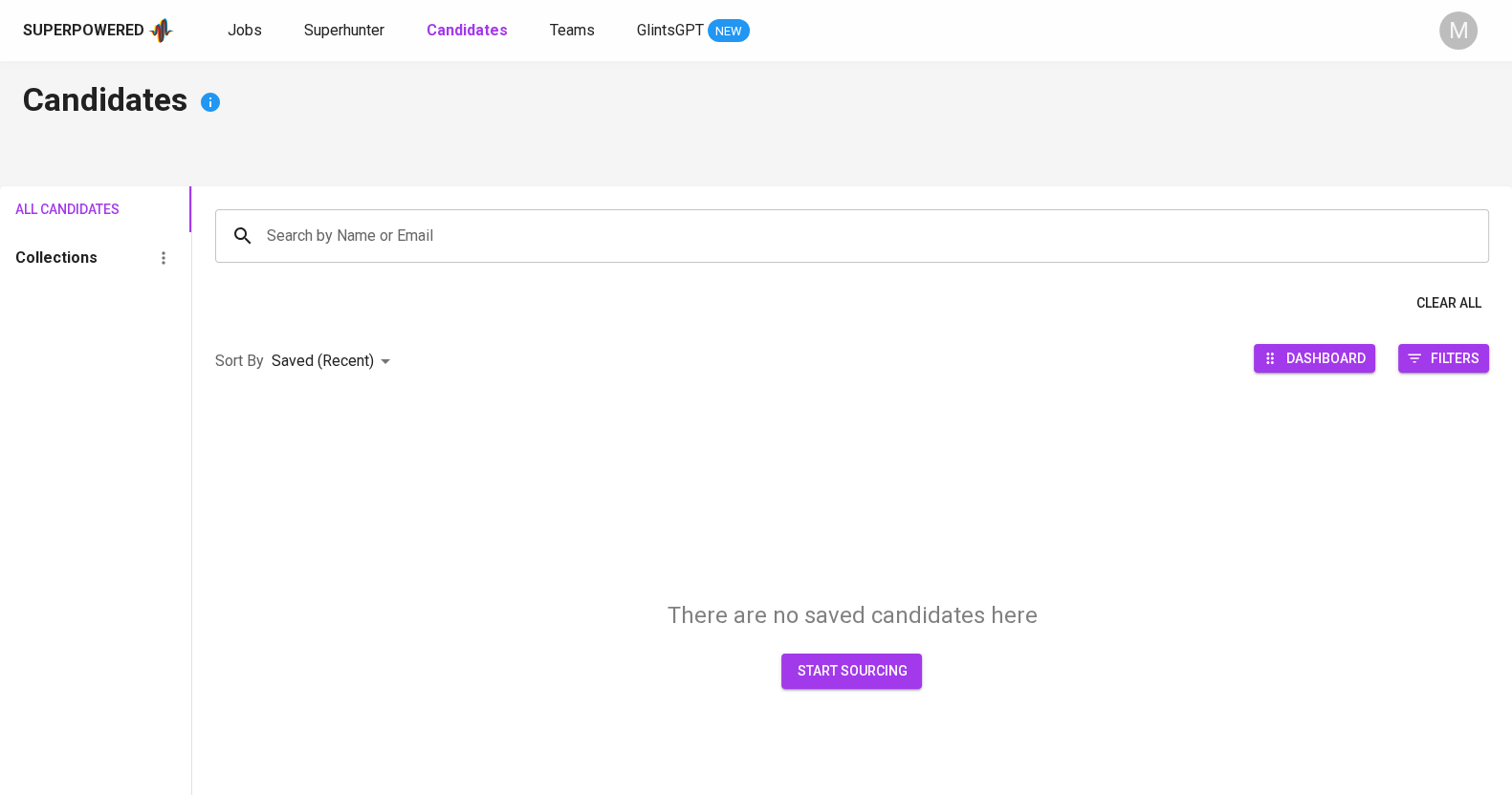
click at [364, 240] on input "Search by Name or Email" at bounding box center [857, 236] width 1190 height 36
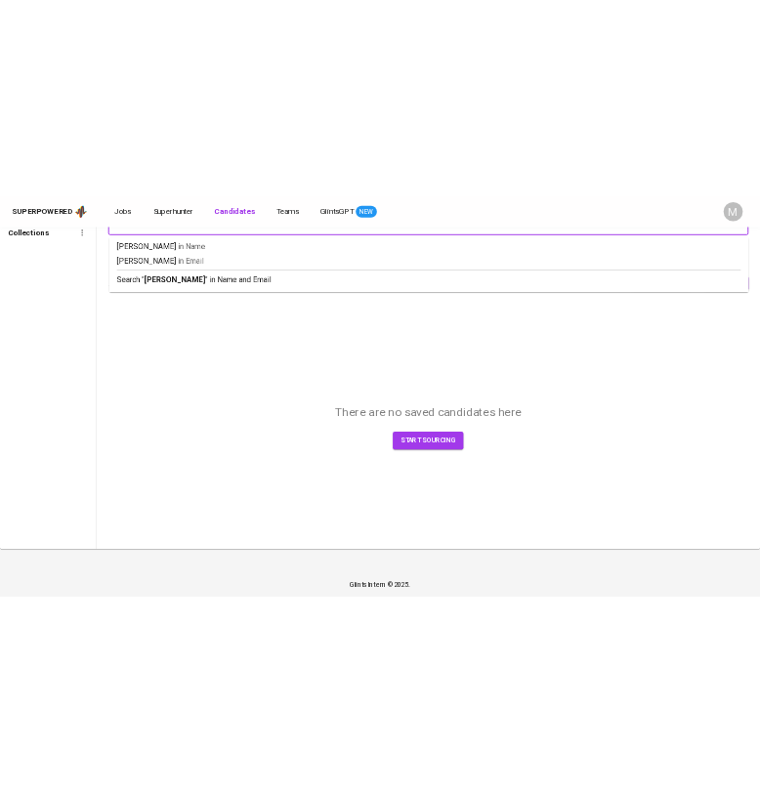
scroll to position [0, 0]
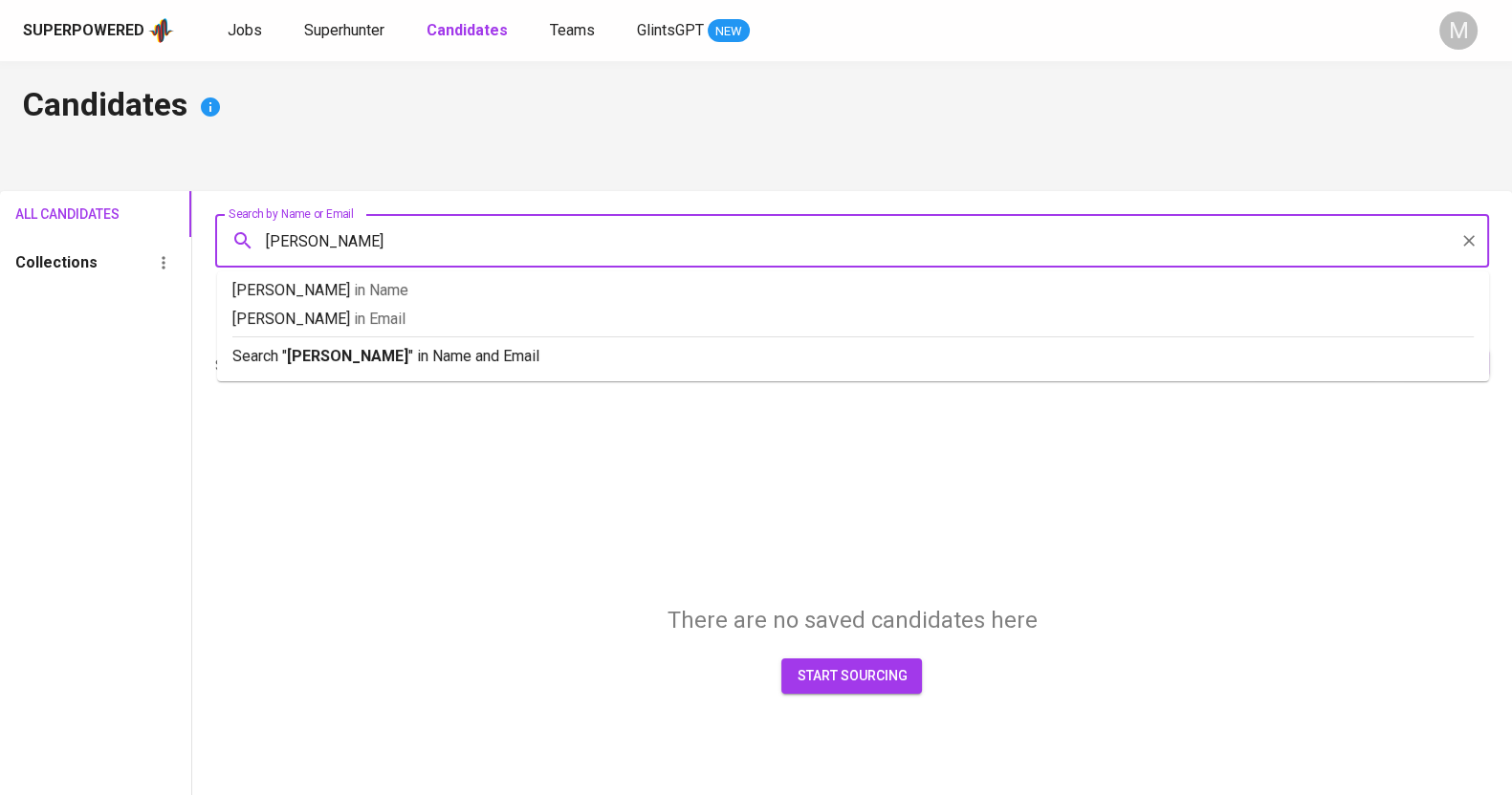
type input "Lani"
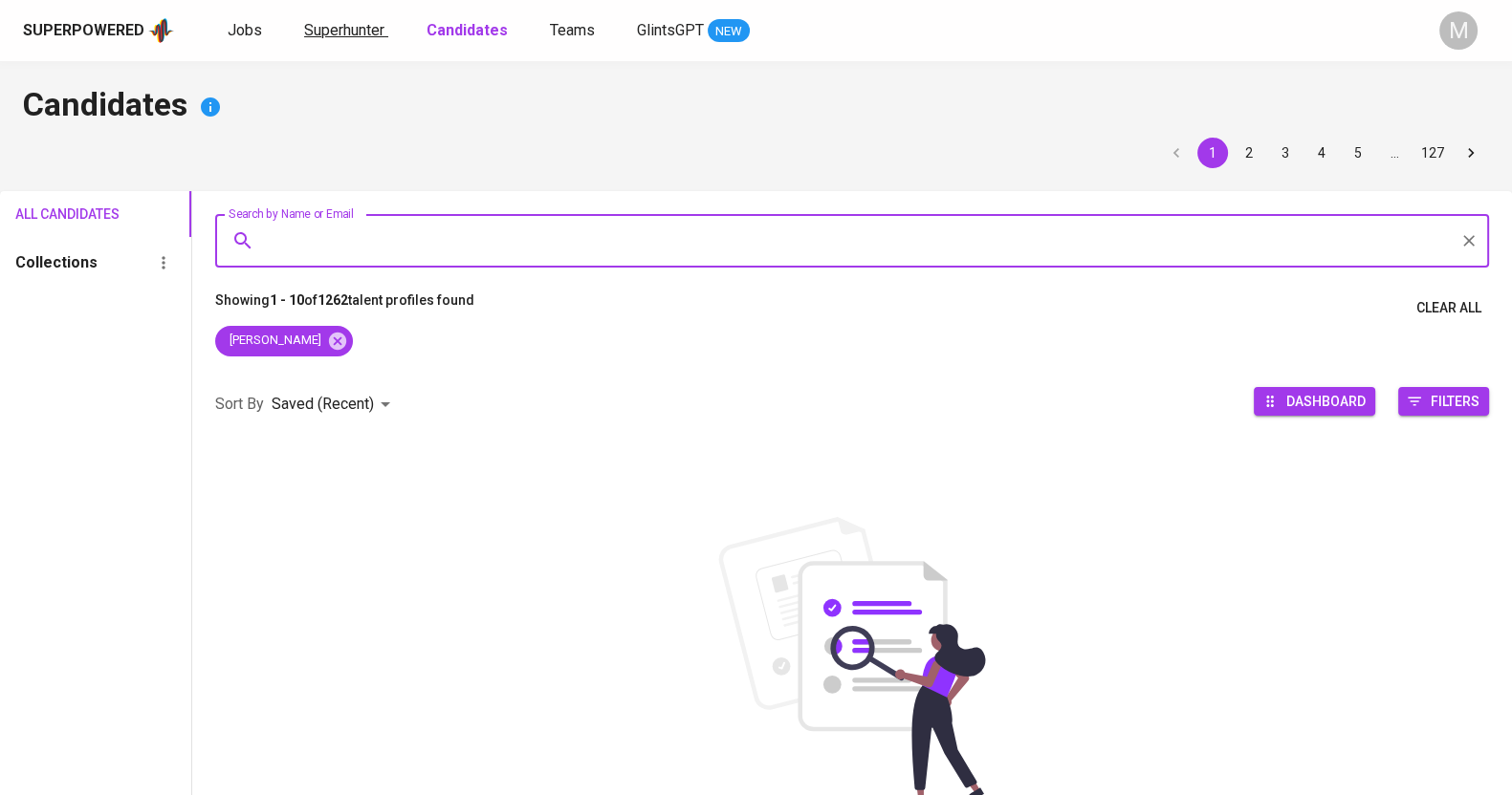
click at [350, 39] on link "Superhunter" at bounding box center [346, 31] width 84 height 23
